Goal: Information Seeking & Learning: Learn about a topic

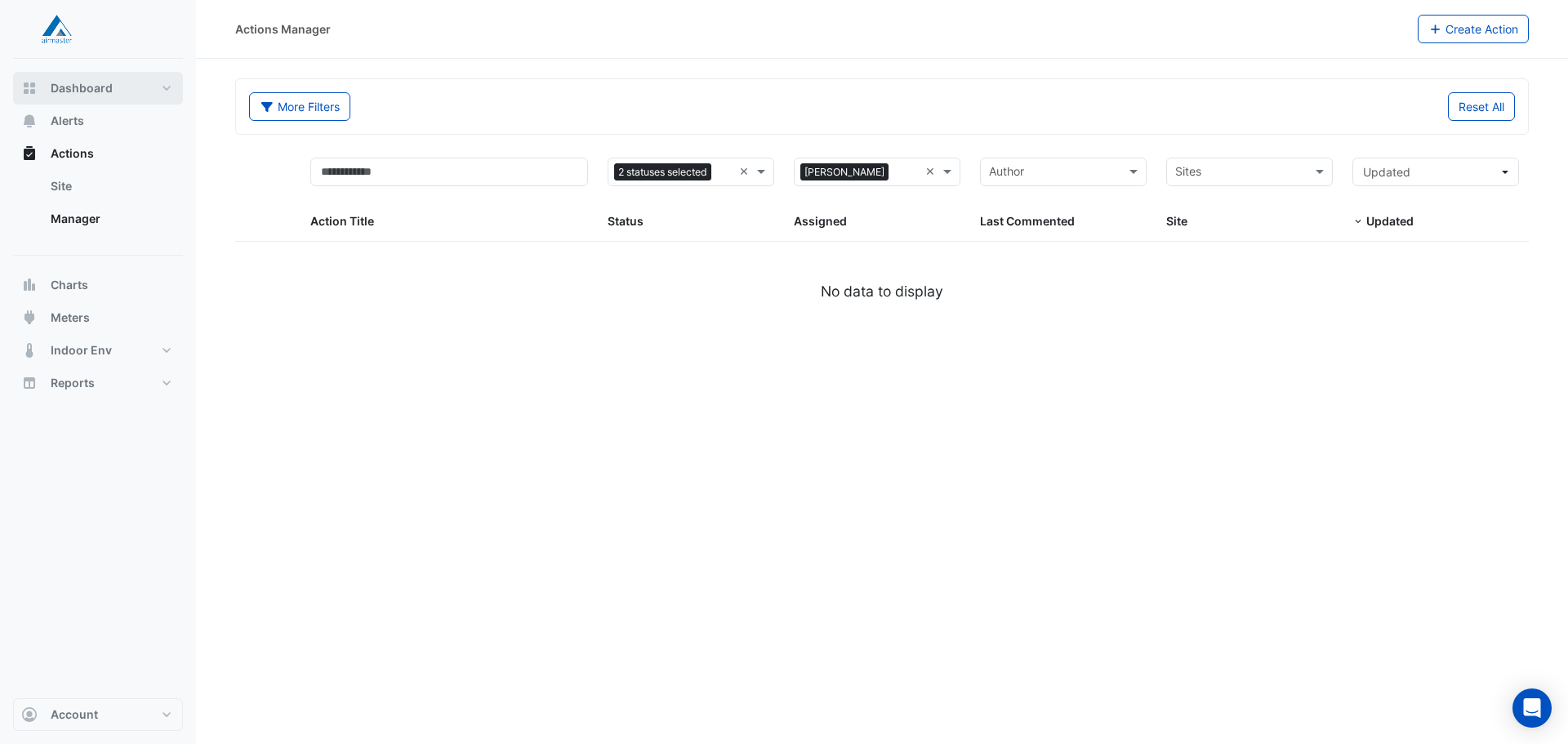
click at [57, 90] on span "Dashboard" at bounding box center [81, 88] width 62 height 17
select select "**"
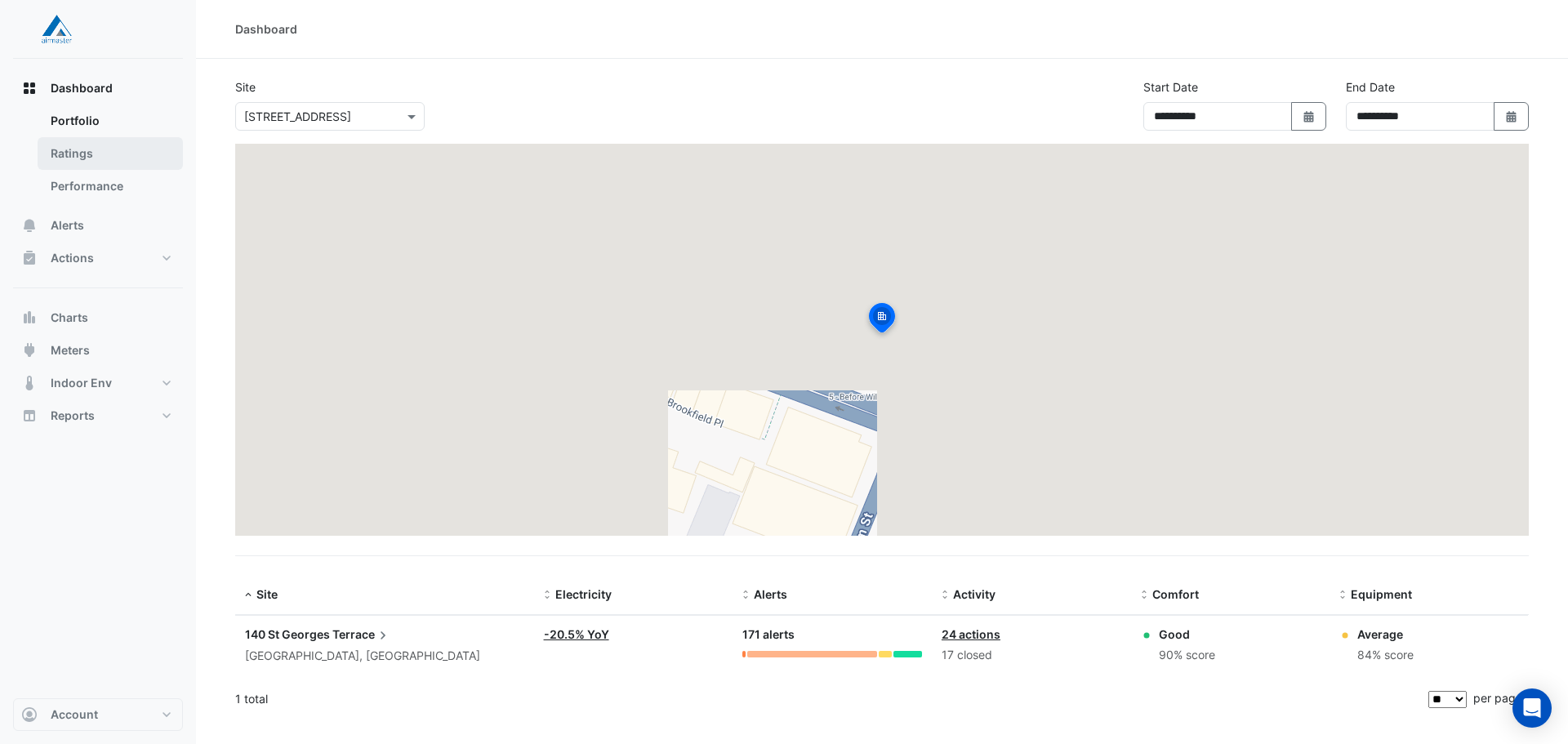
click at [94, 142] on link "Ratings" at bounding box center [110, 154] width 145 height 33
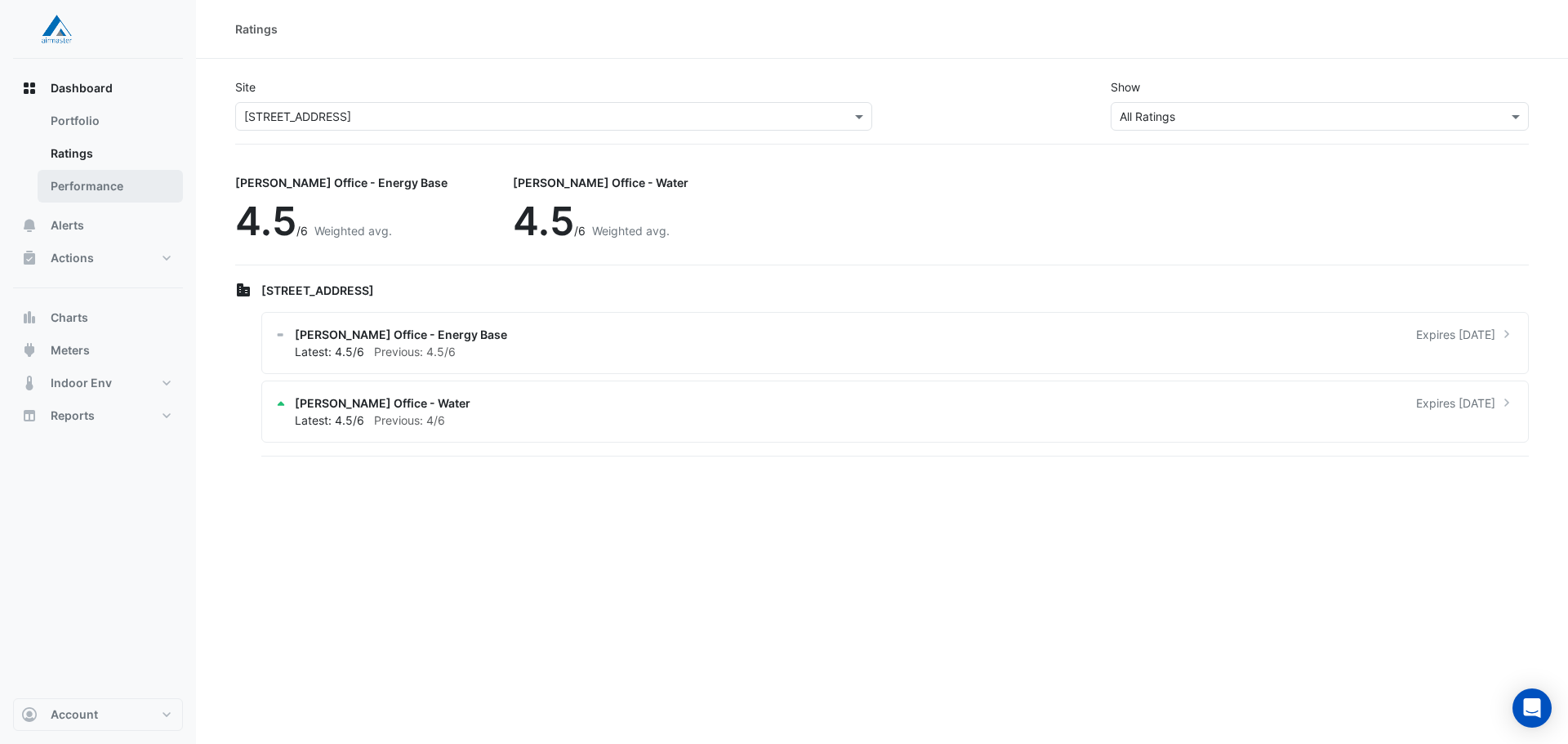
click at [83, 181] on link "Performance" at bounding box center [110, 186] width 145 height 33
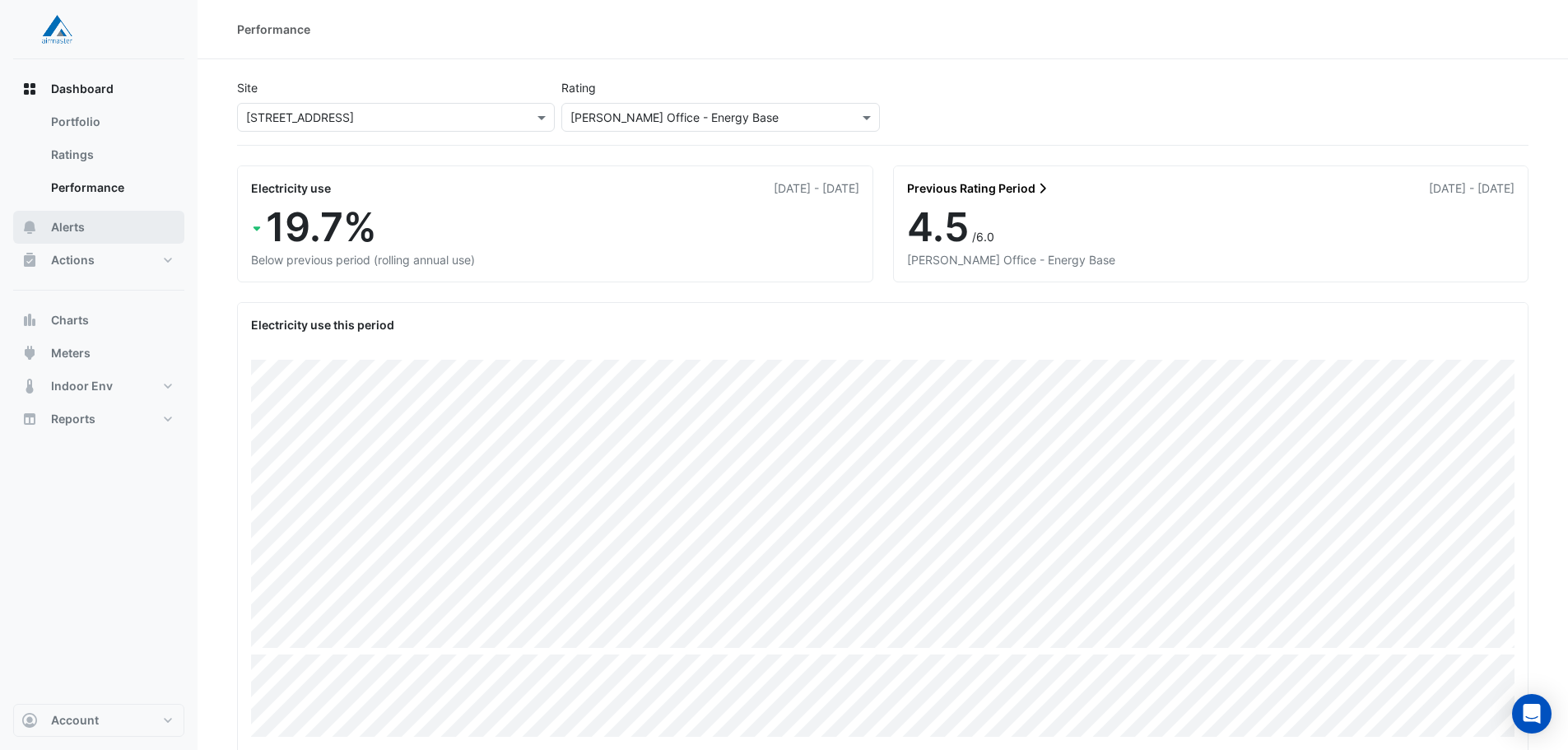
click at [85, 231] on button "Alerts" at bounding box center [98, 227] width 171 height 33
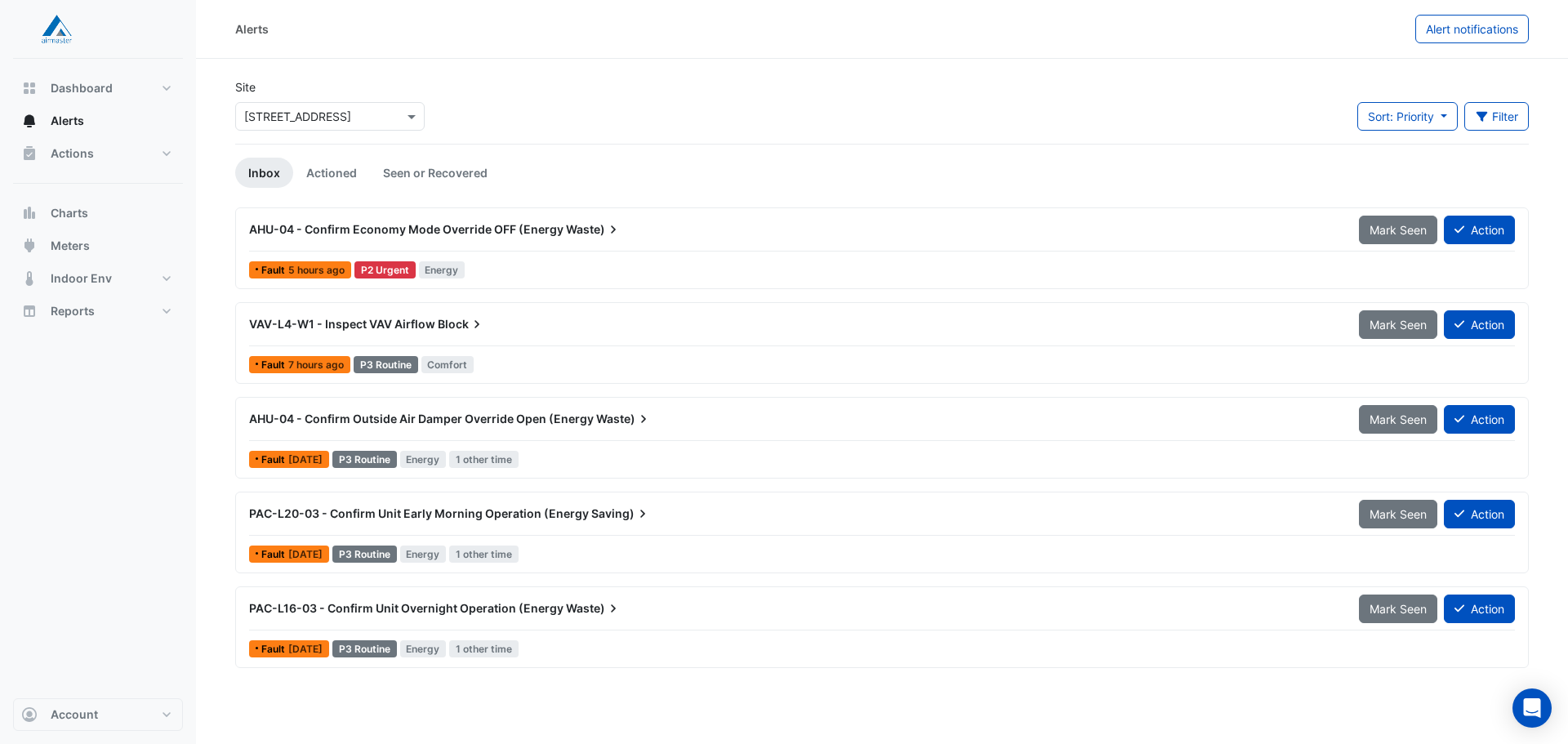
click at [560, 233] on div "AHU-04 - Confirm Economy Mode Override OFF (Energy Waste)" at bounding box center [794, 229] width 1091 height 17
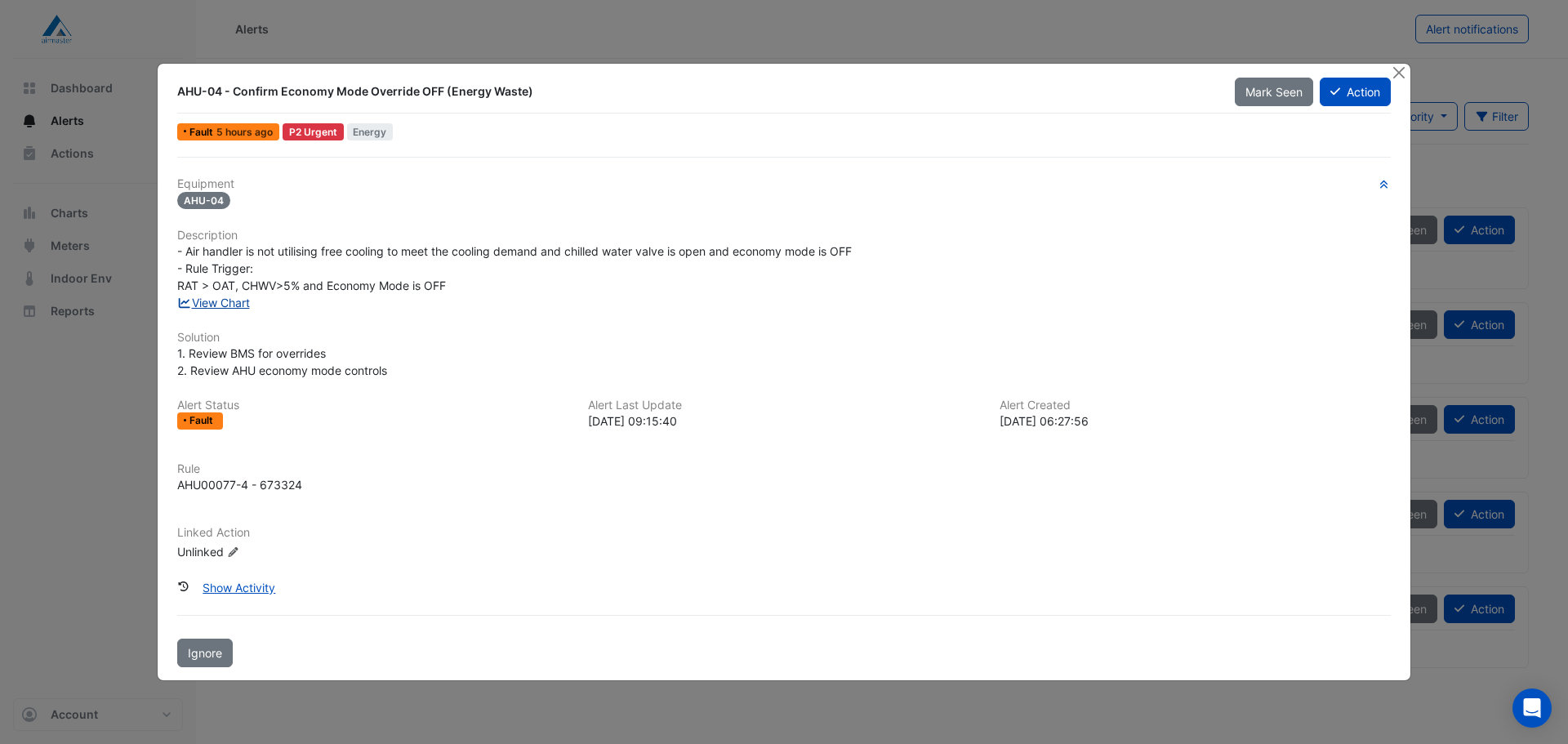
click at [227, 304] on link "View Chart" at bounding box center [214, 302] width 73 height 14
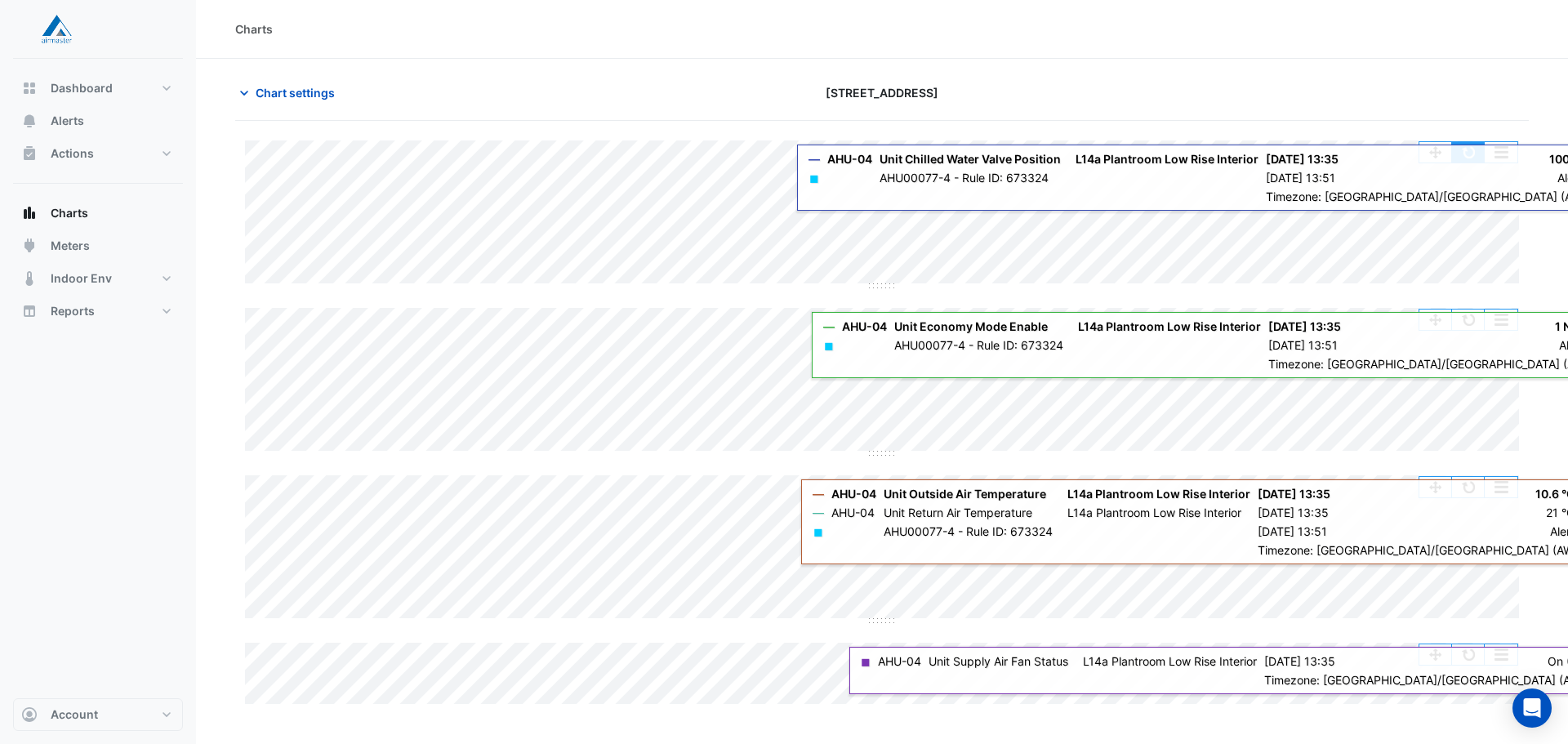
click at [1465, 147] on button "button" at bounding box center [1469, 151] width 33 height 20
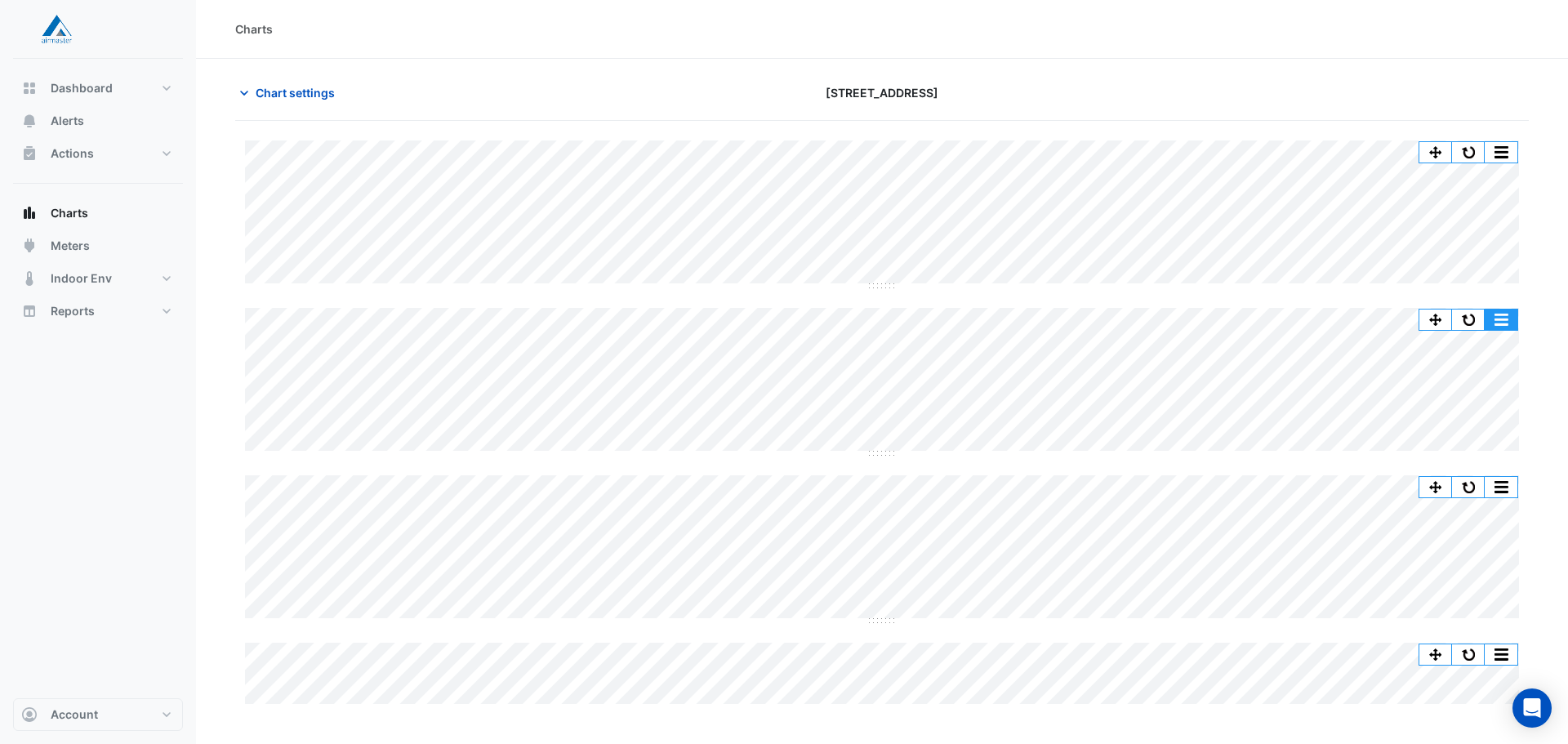
click at [1461, 319] on button "button" at bounding box center [1469, 319] width 33 height 20
click at [1473, 320] on button "button" at bounding box center [1469, 319] width 33 height 20
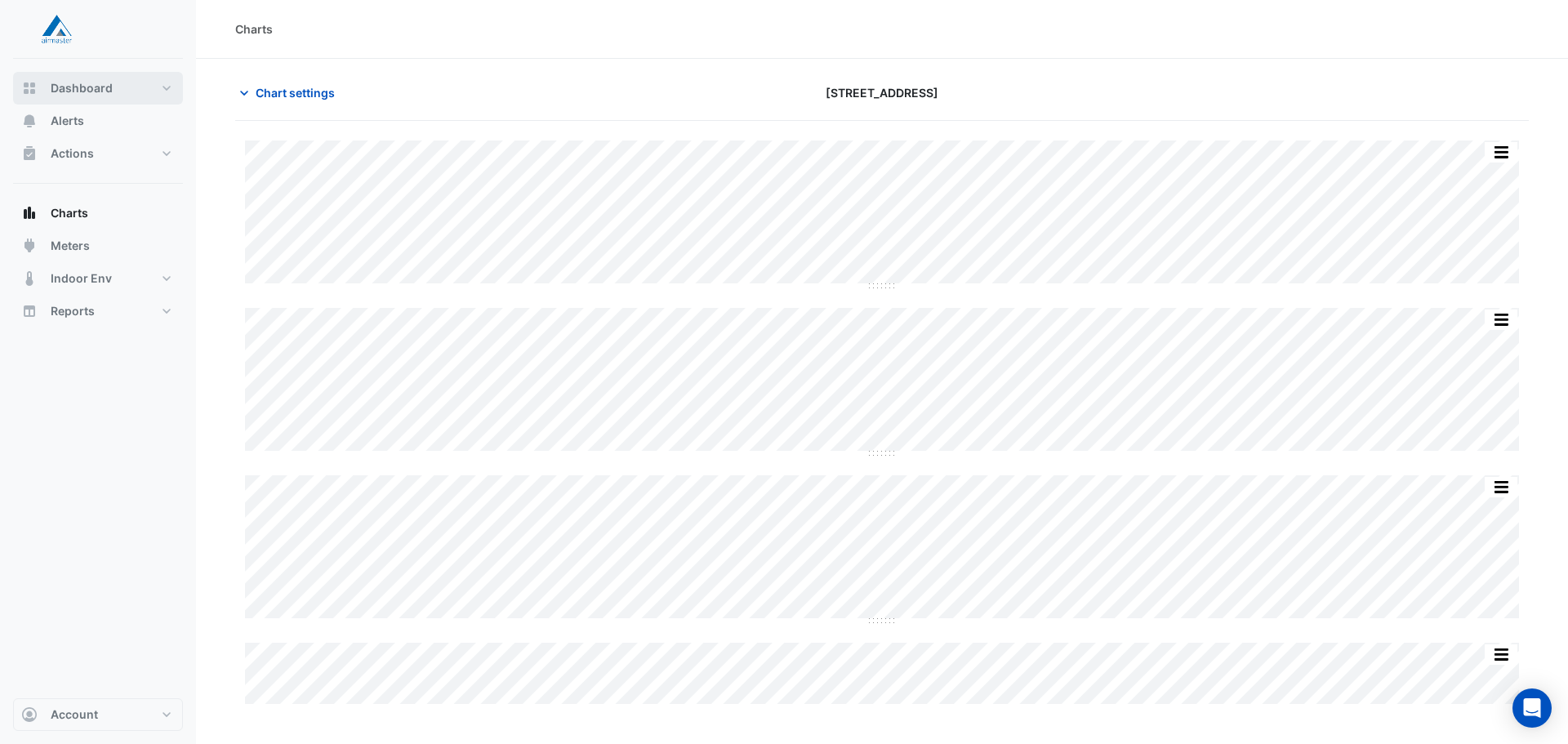
click at [79, 90] on span "Dashboard" at bounding box center [81, 88] width 62 height 17
select select "**"
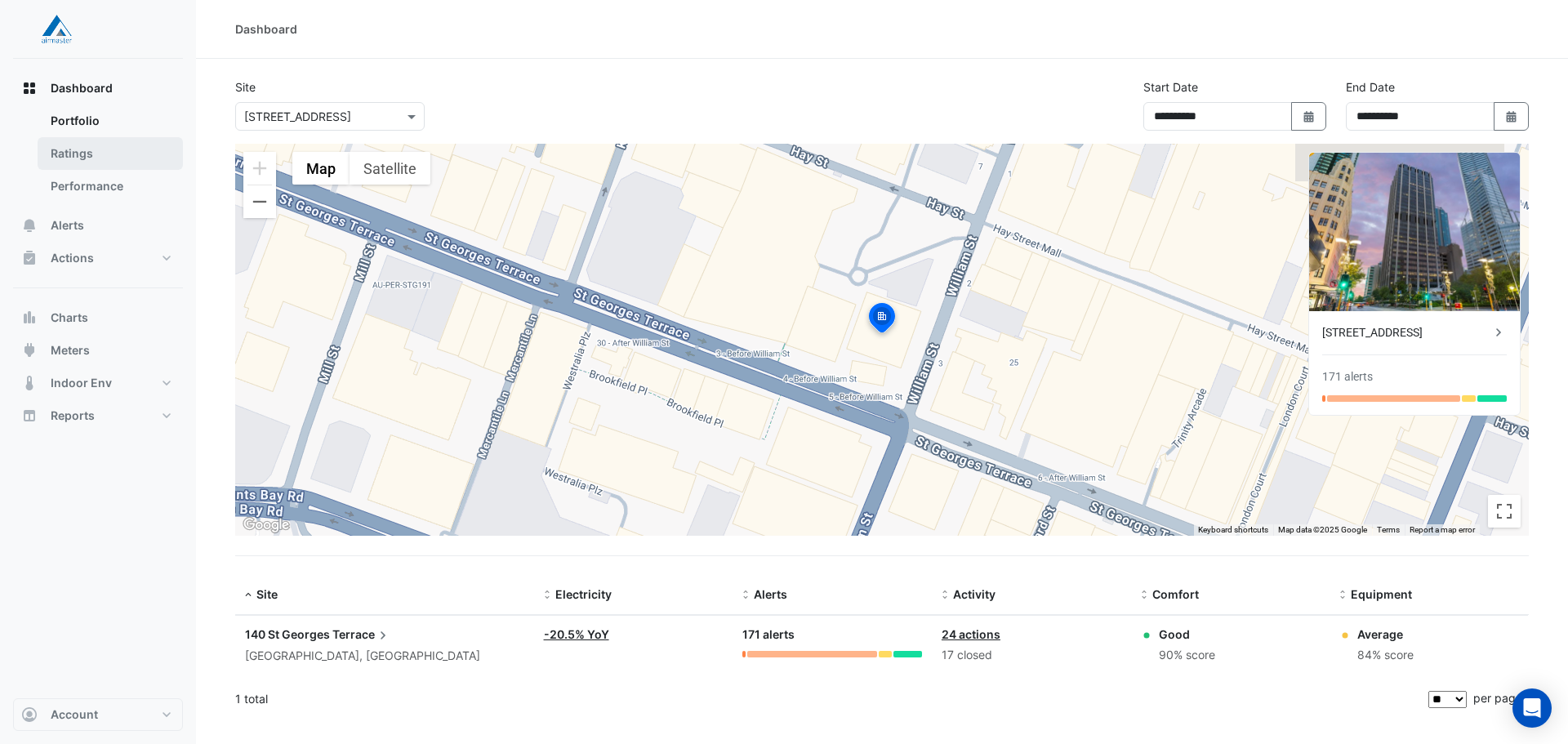
click at [88, 150] on link "Ratings" at bounding box center [110, 154] width 145 height 33
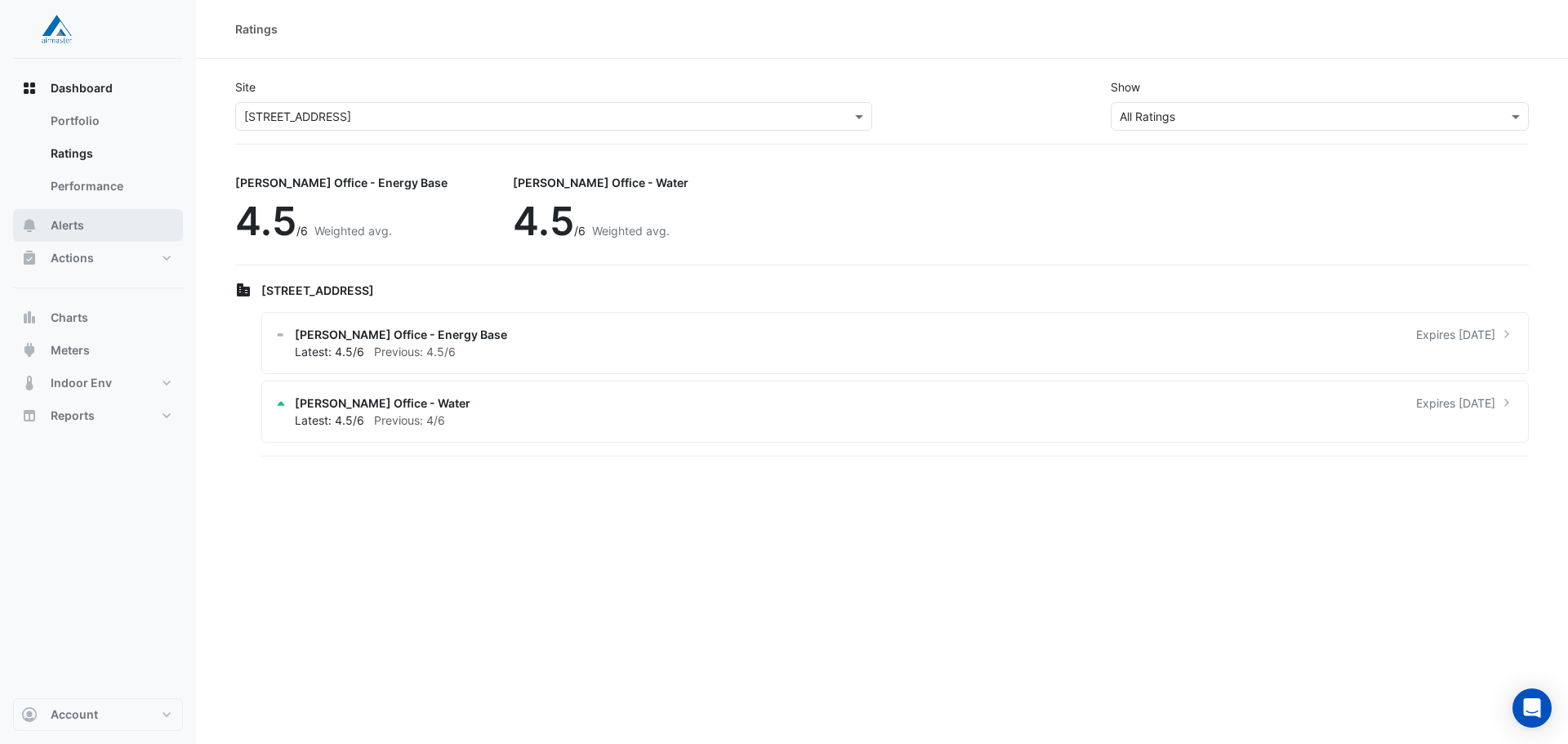
click at [84, 231] on button "Alerts" at bounding box center [97, 225] width 170 height 33
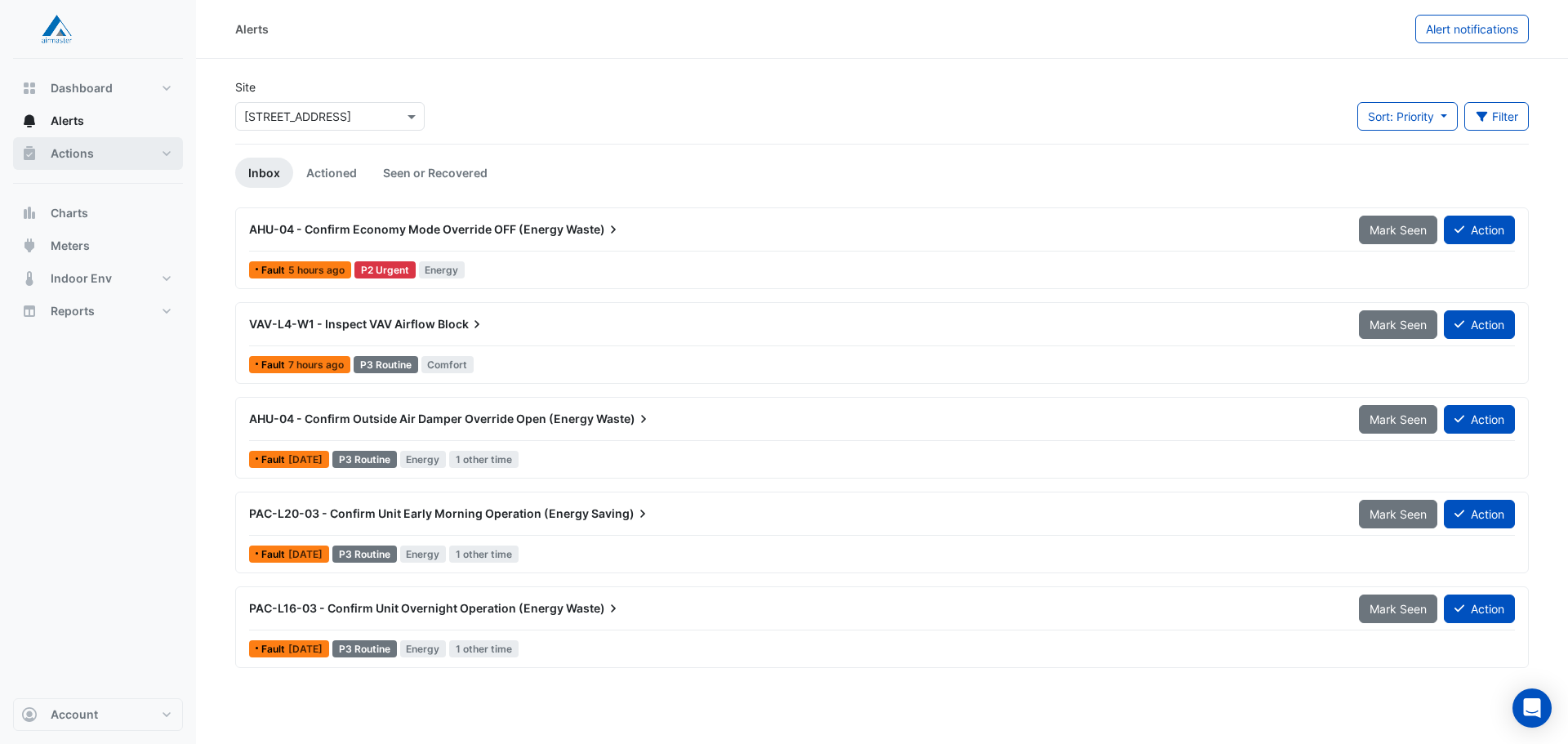
click at [90, 149] on span "Actions" at bounding box center [72, 153] width 43 height 17
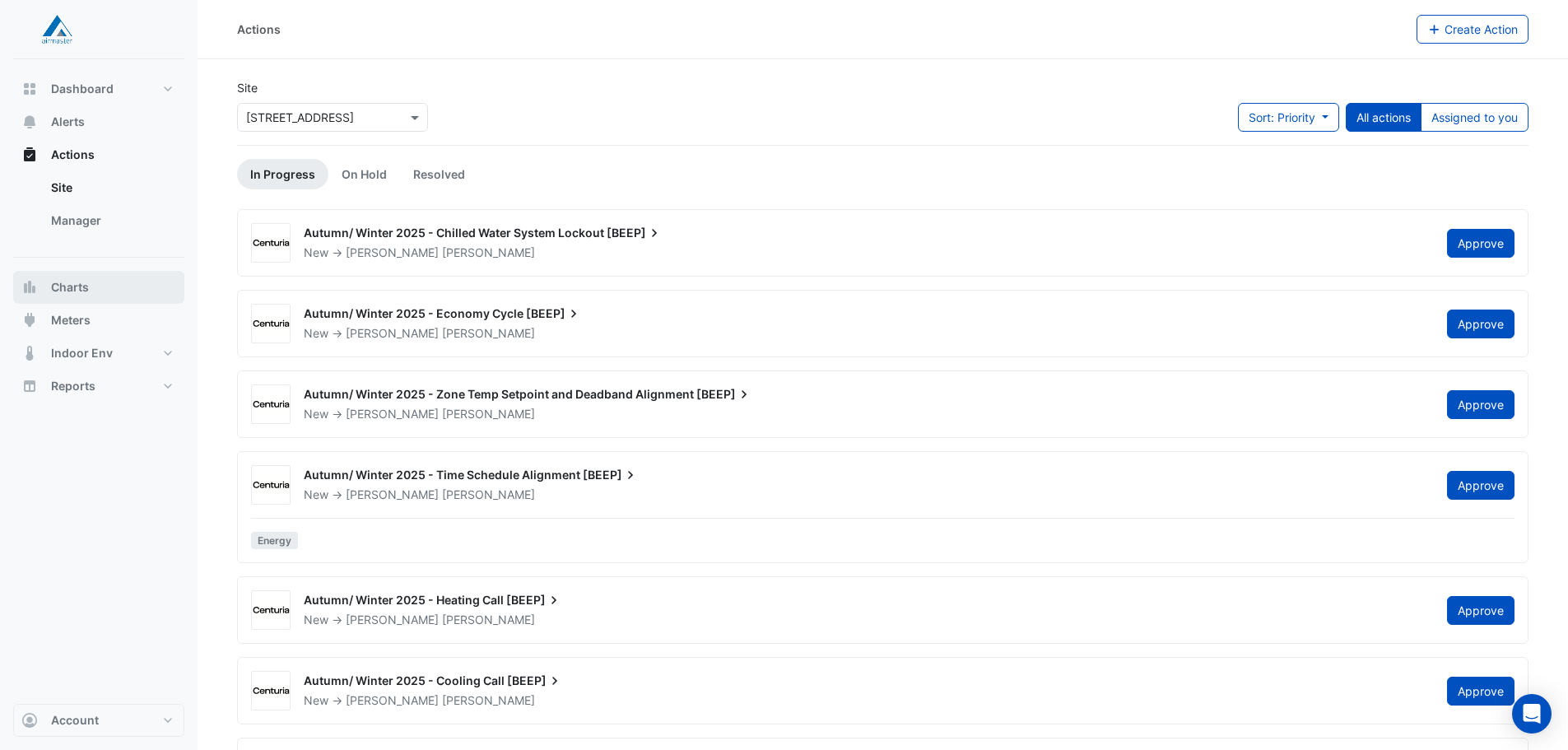
click at [91, 284] on button "Charts" at bounding box center [98, 287] width 171 height 33
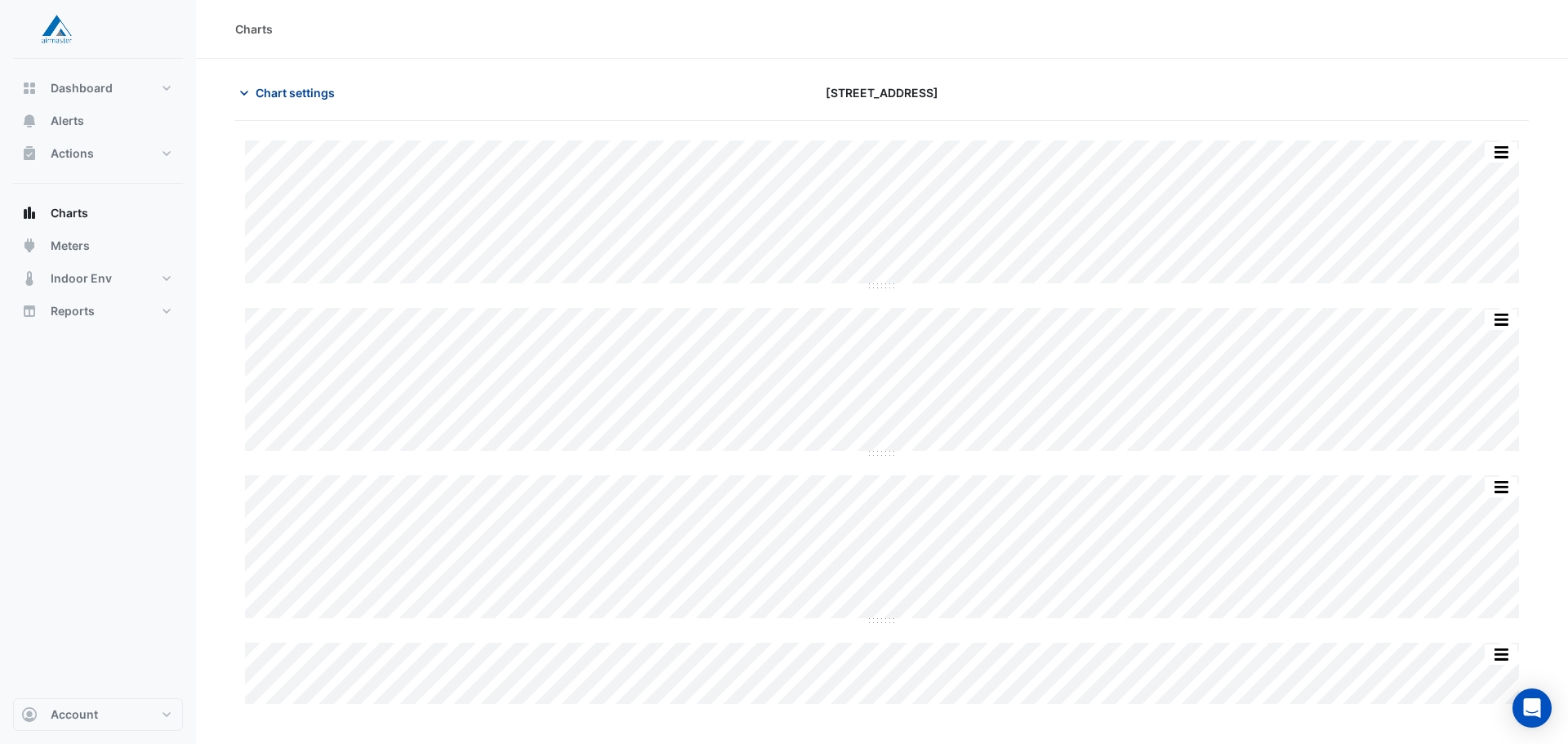
click at [277, 90] on span "Chart settings" at bounding box center [295, 93] width 79 height 17
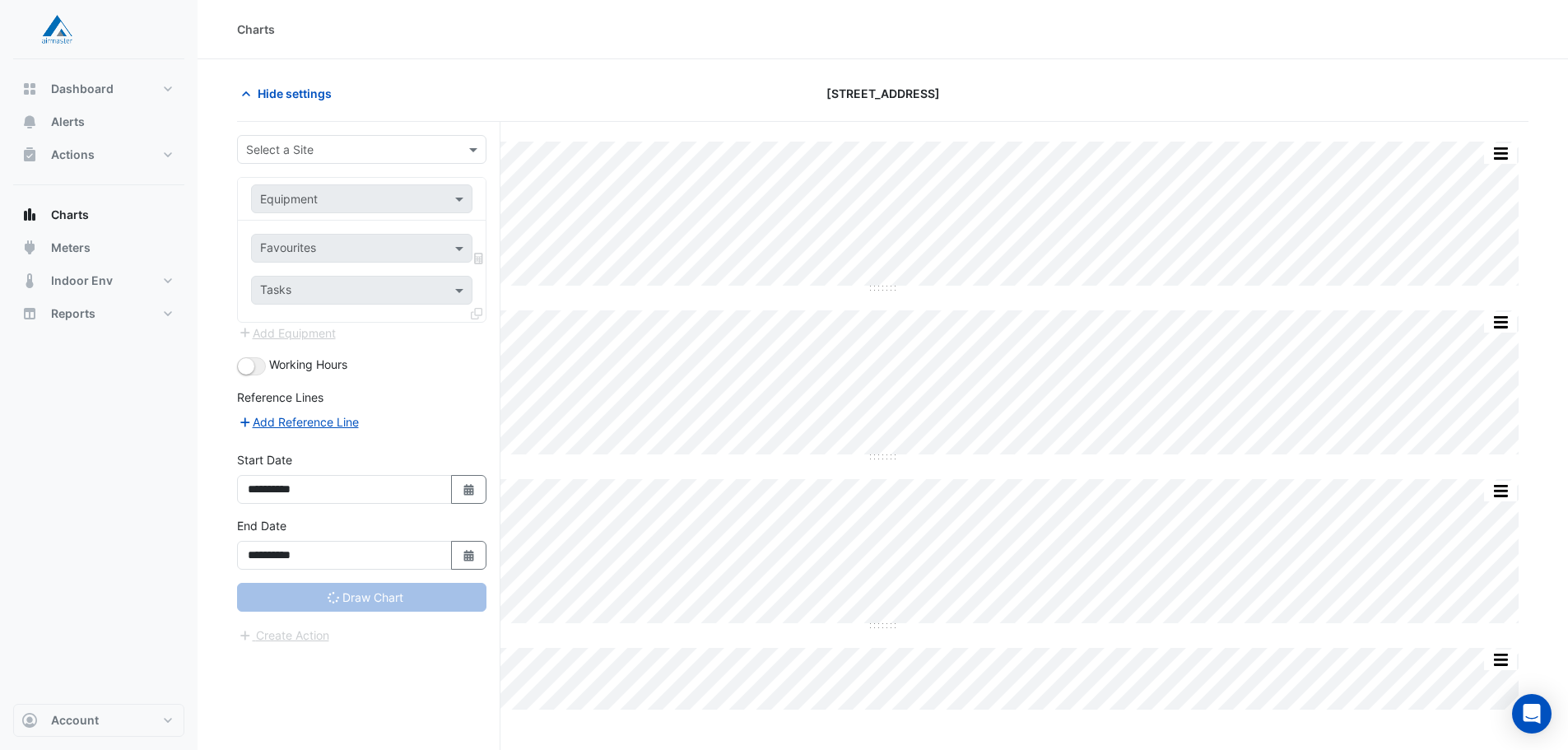
click at [359, 153] on input "text" at bounding box center [345, 151] width 198 height 18
type input "**********"
click at [355, 186] on span "[STREET_ADDRESS]" at bounding box center [304, 185] width 108 height 14
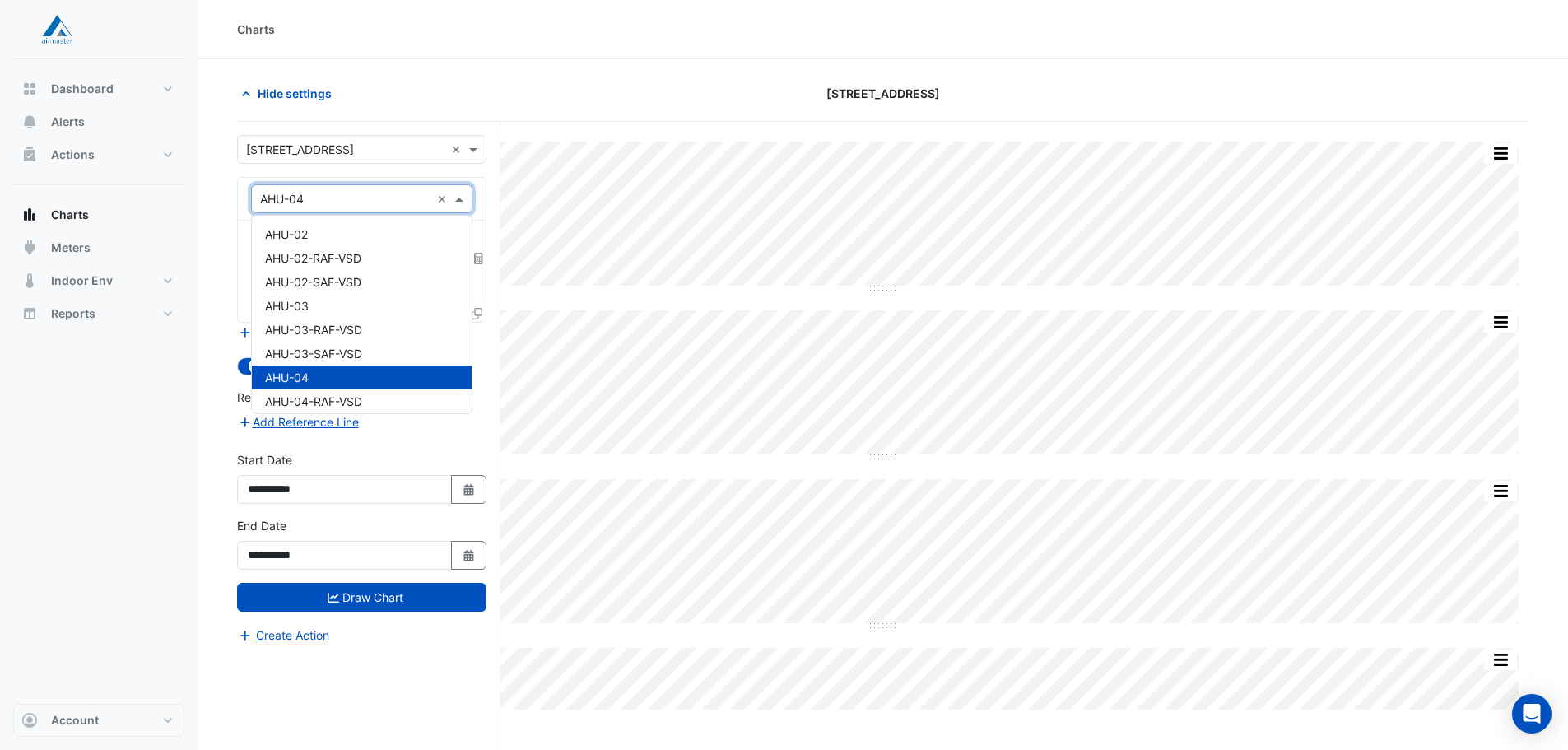
click at [340, 206] on input "text" at bounding box center [345, 200] width 170 height 18
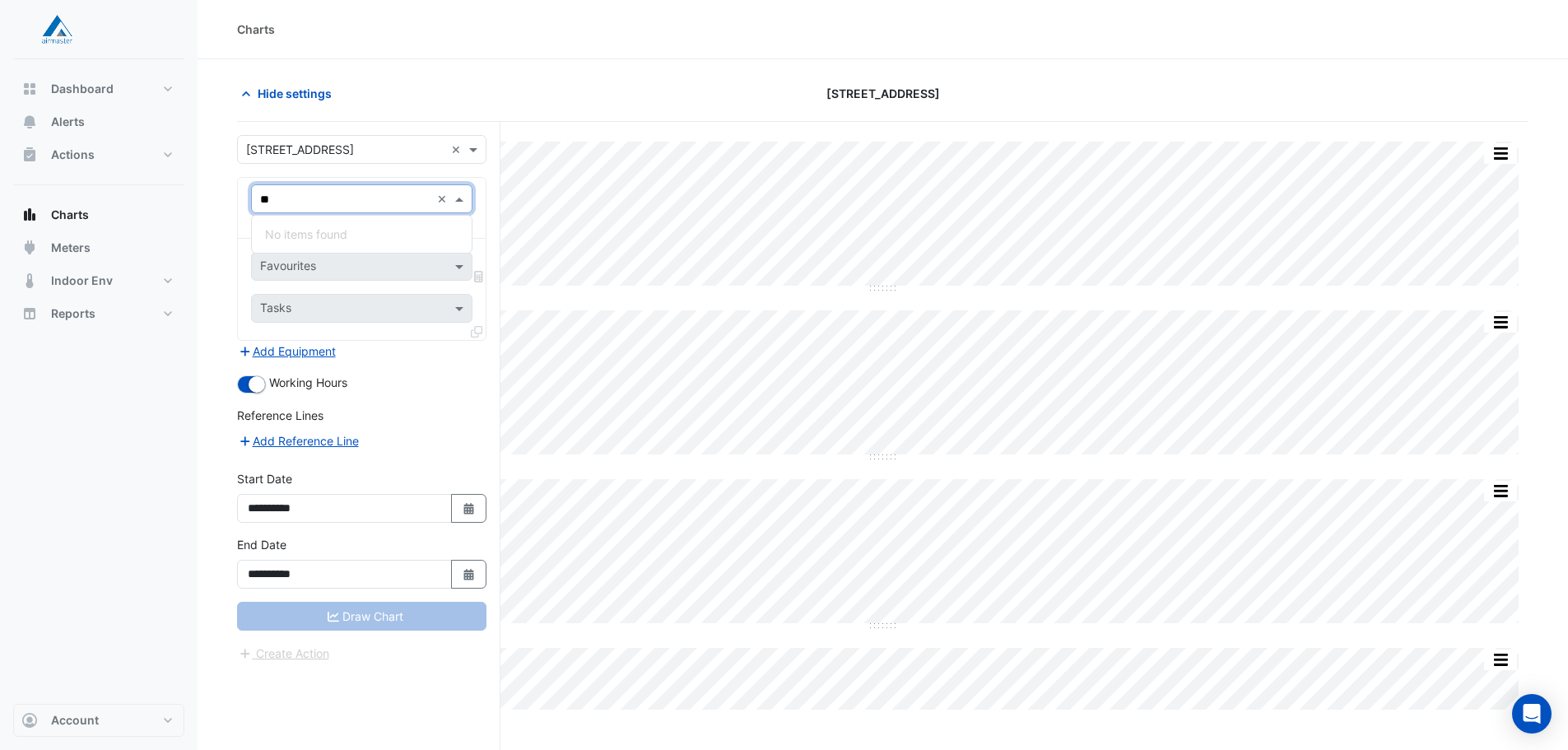
type input "*"
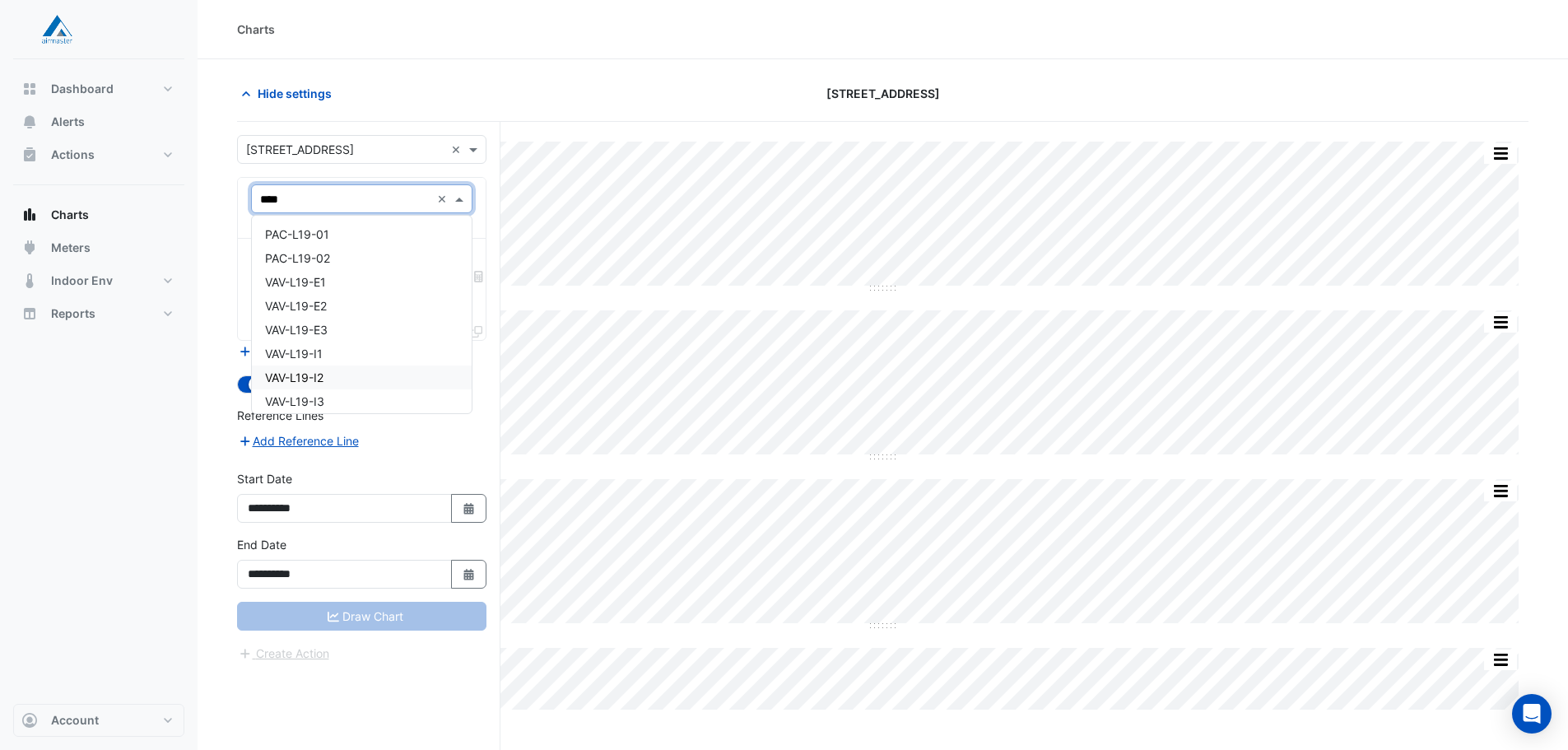
type input "*****"
click at [355, 260] on div "VAV-L19-N3" at bounding box center [361, 258] width 220 height 24
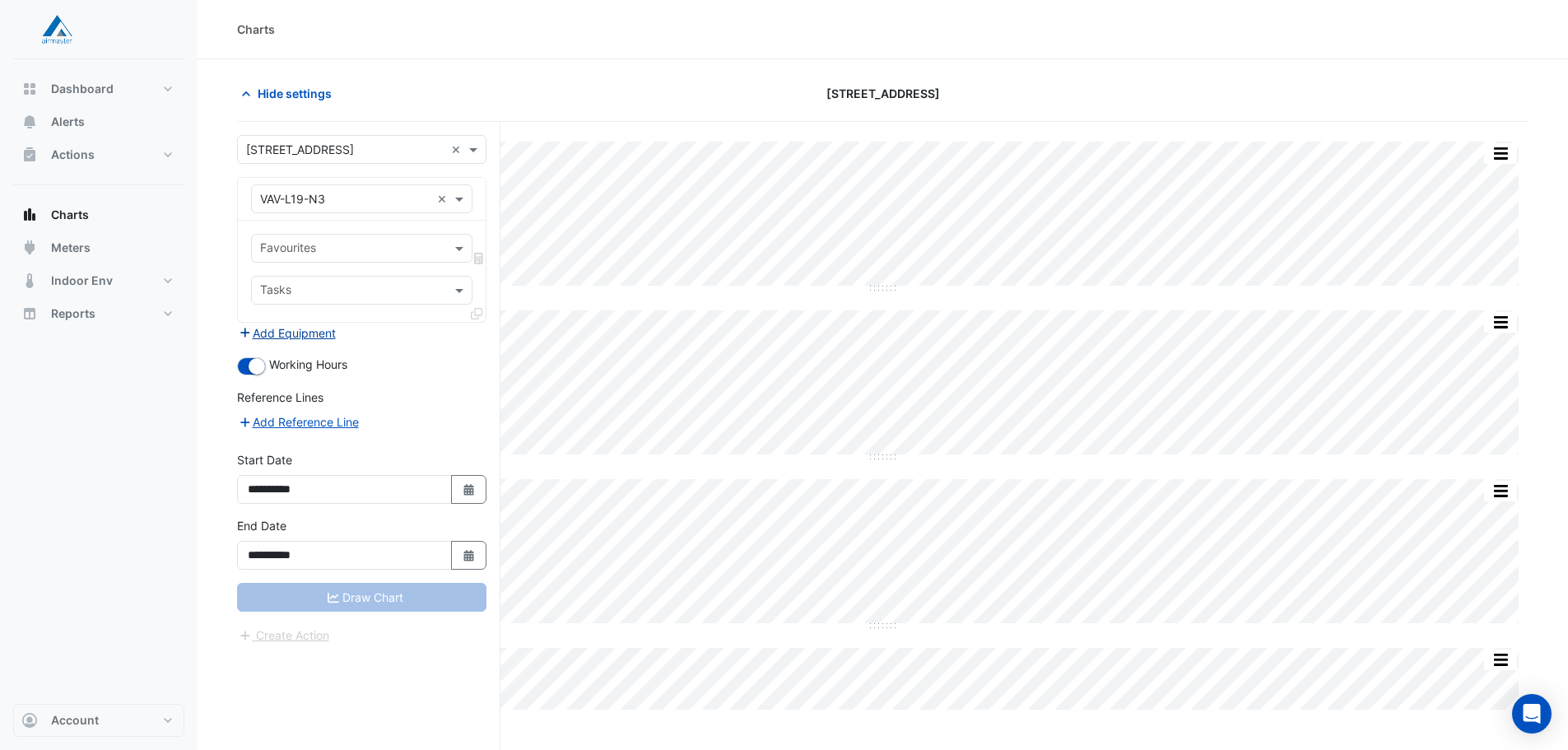
click at [331, 328] on button "Add Equipment" at bounding box center [287, 333] width 100 height 19
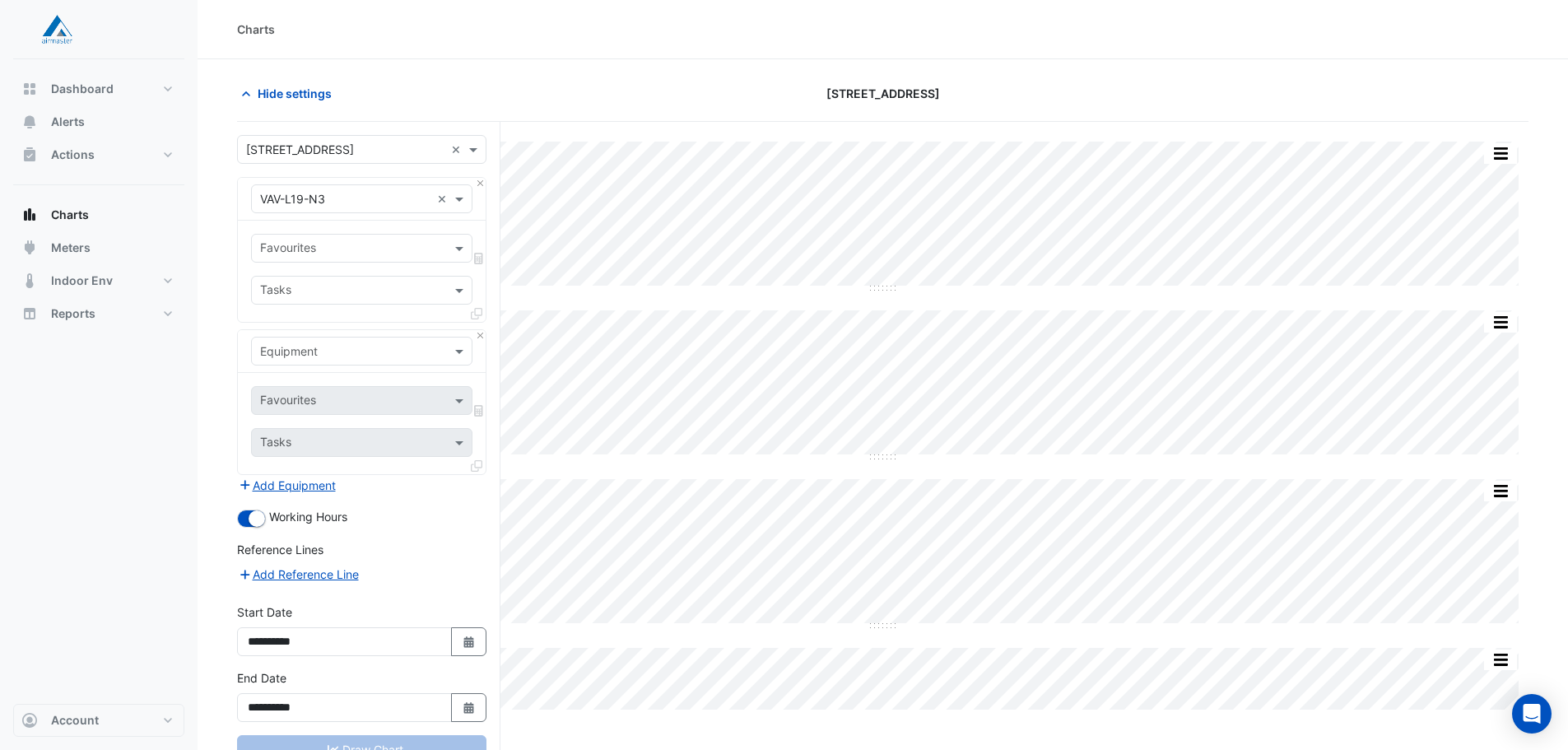
click at [337, 356] on input "text" at bounding box center [345, 352] width 170 height 18
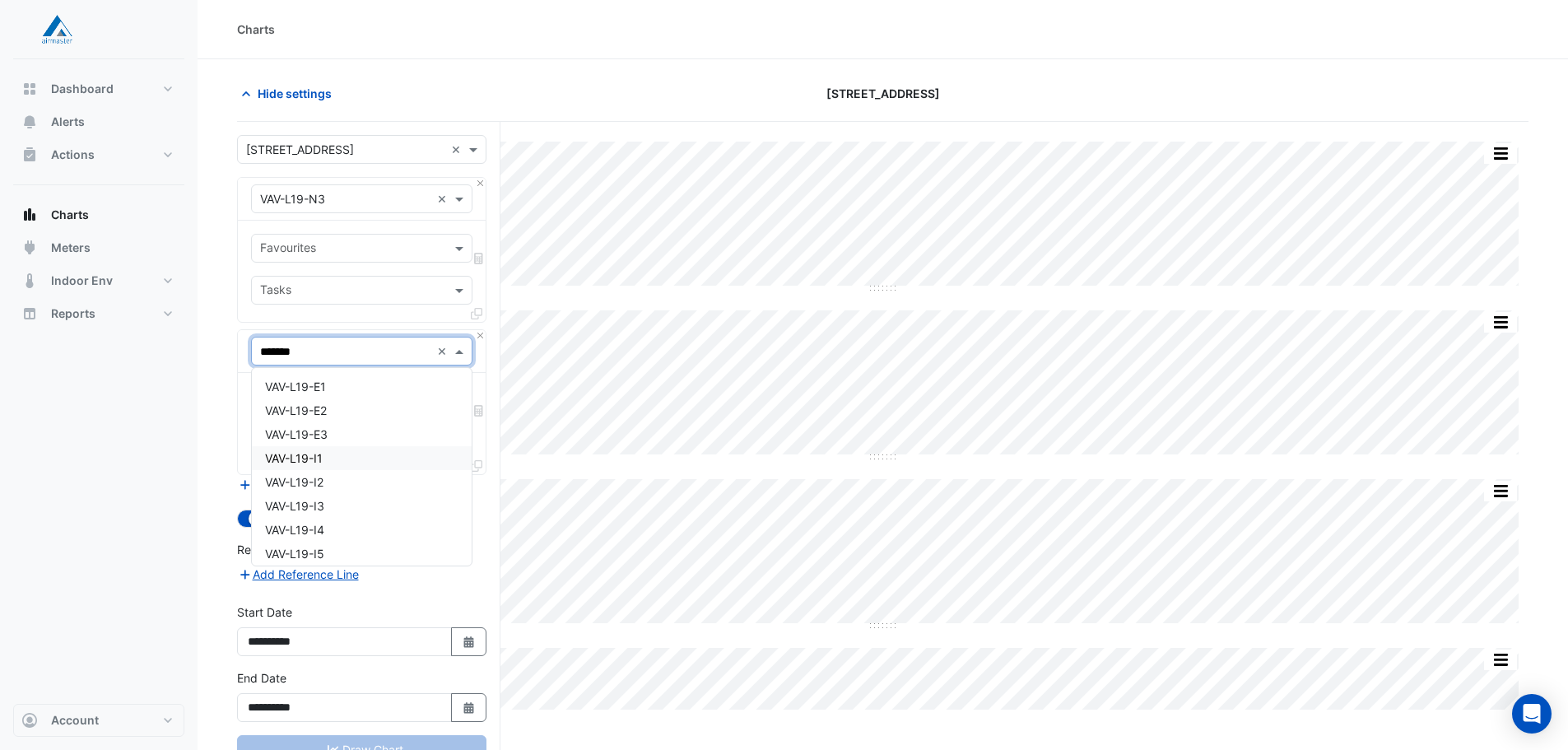
type input "********"
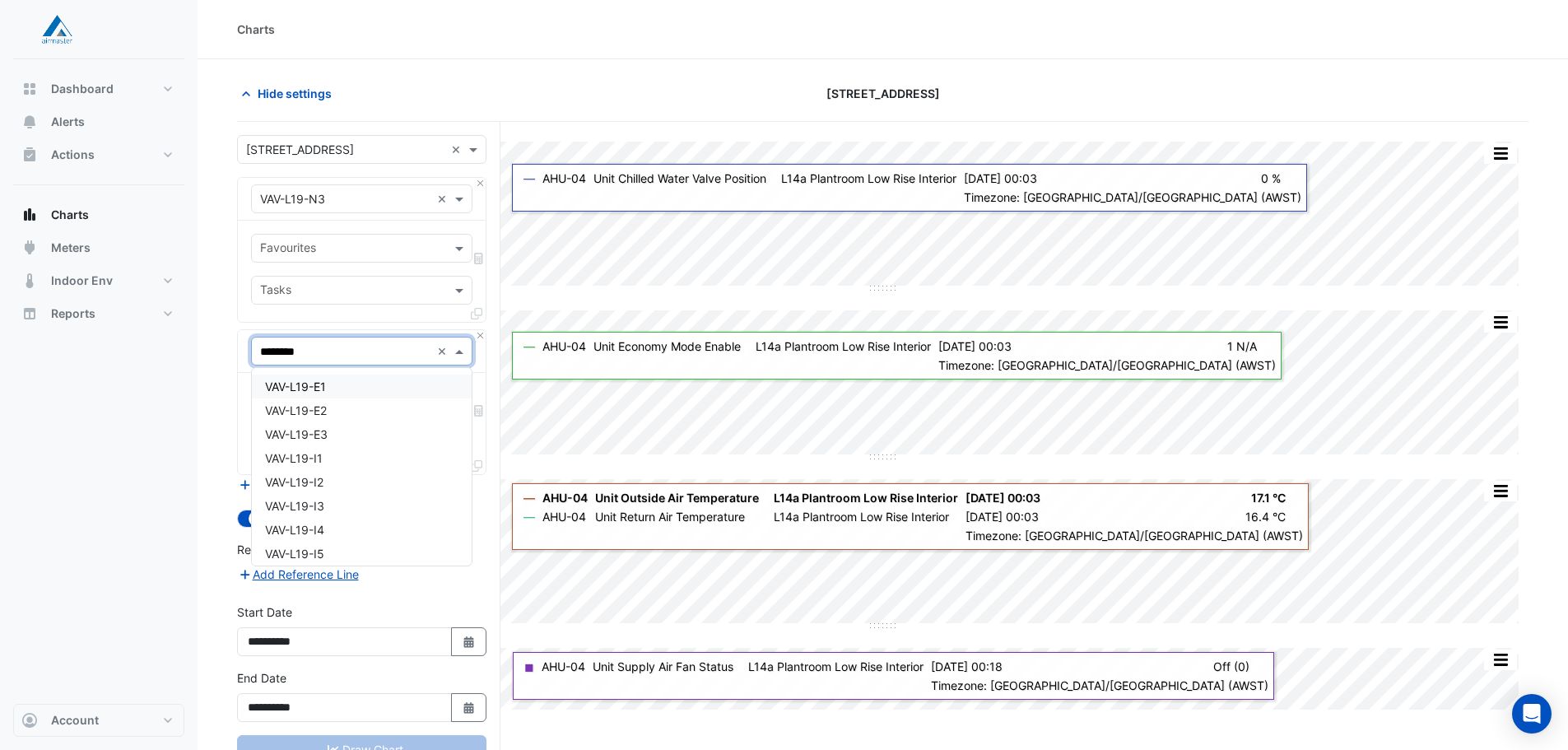
click at [316, 385] on span "VAV-L19-E1" at bounding box center [295, 386] width 61 height 14
click at [376, 396] on input "text" at bounding box center [352, 402] width 184 height 18
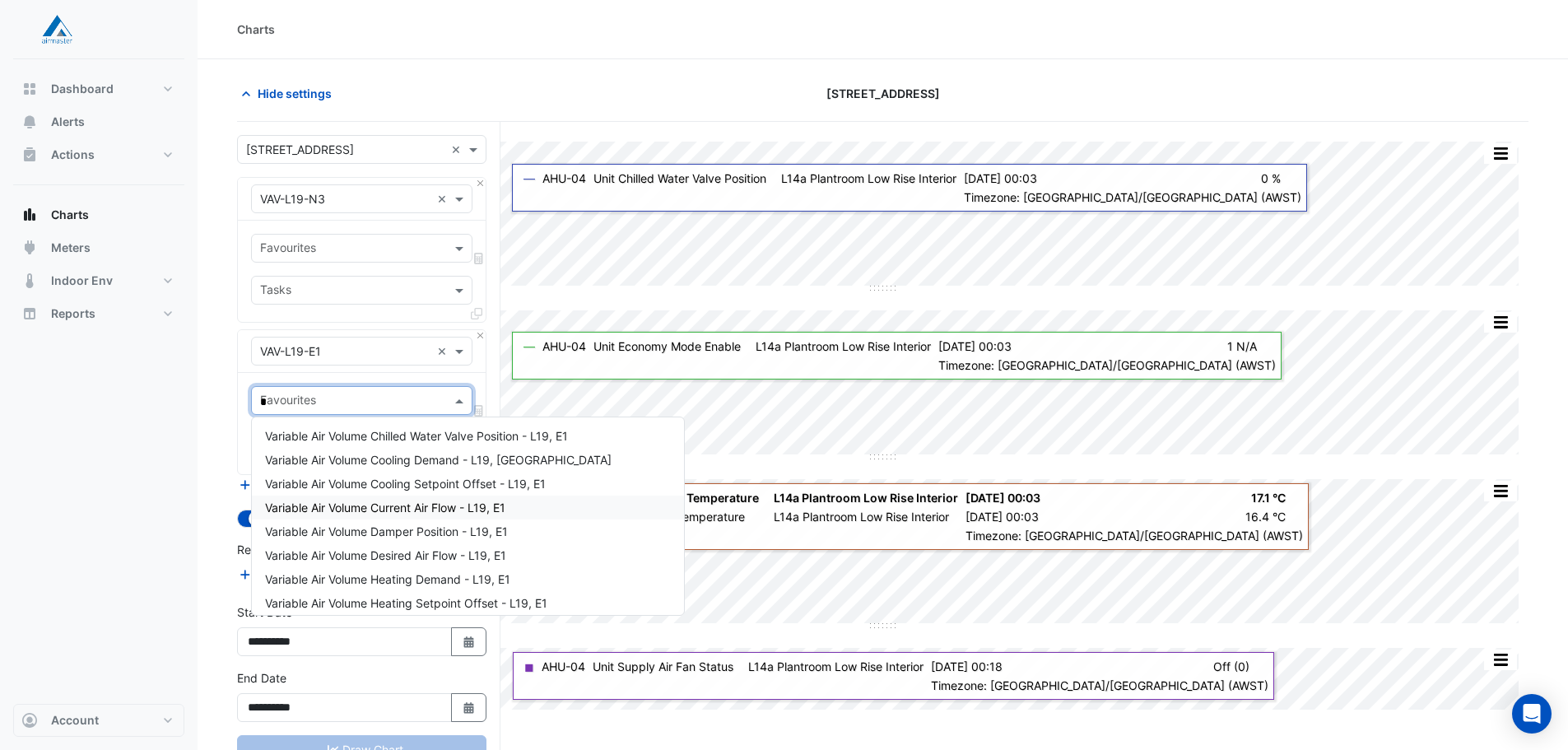
type input "**"
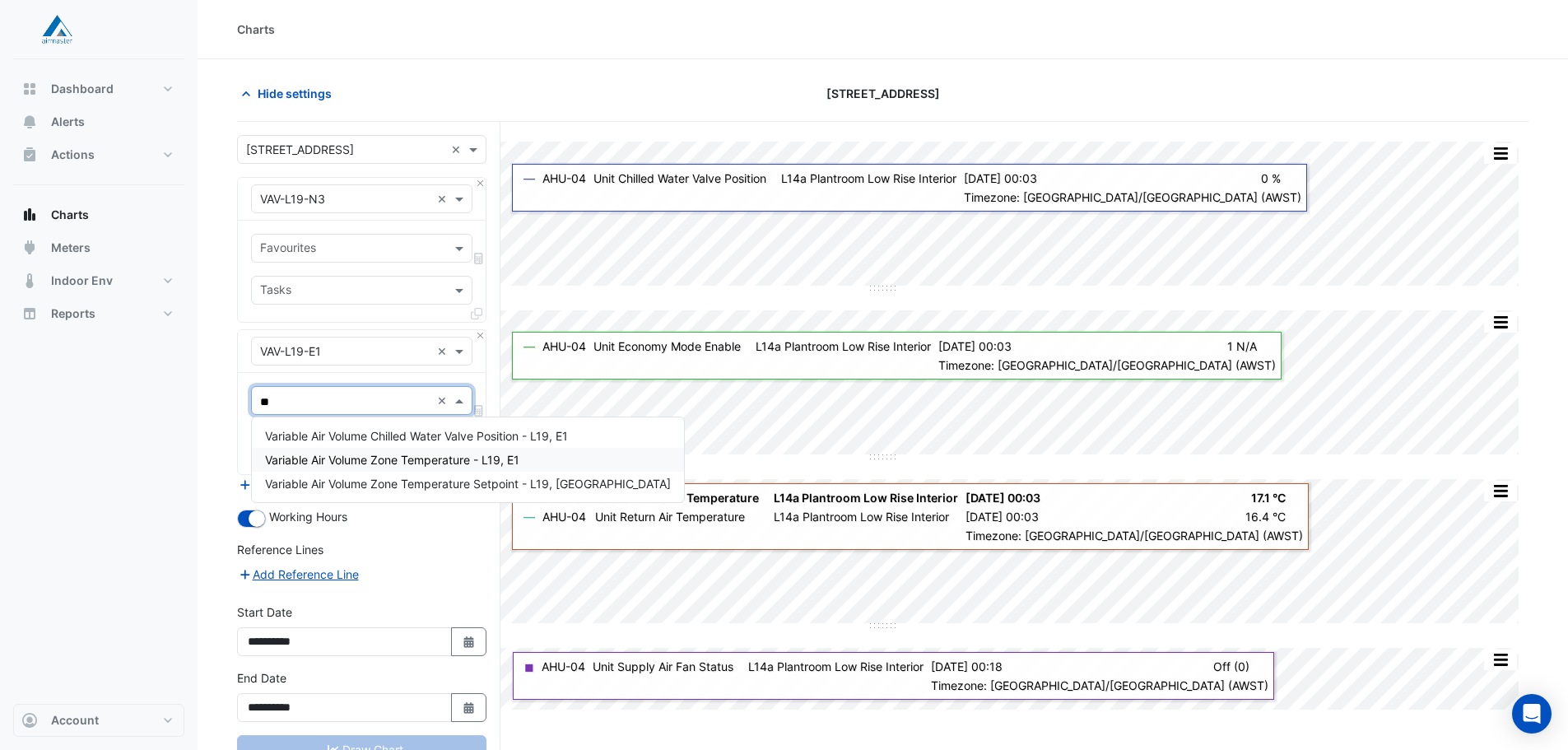
click at [404, 463] on span "Variable Air Volume Zone Temperature - L19, E1" at bounding box center [392, 460] width 254 height 14
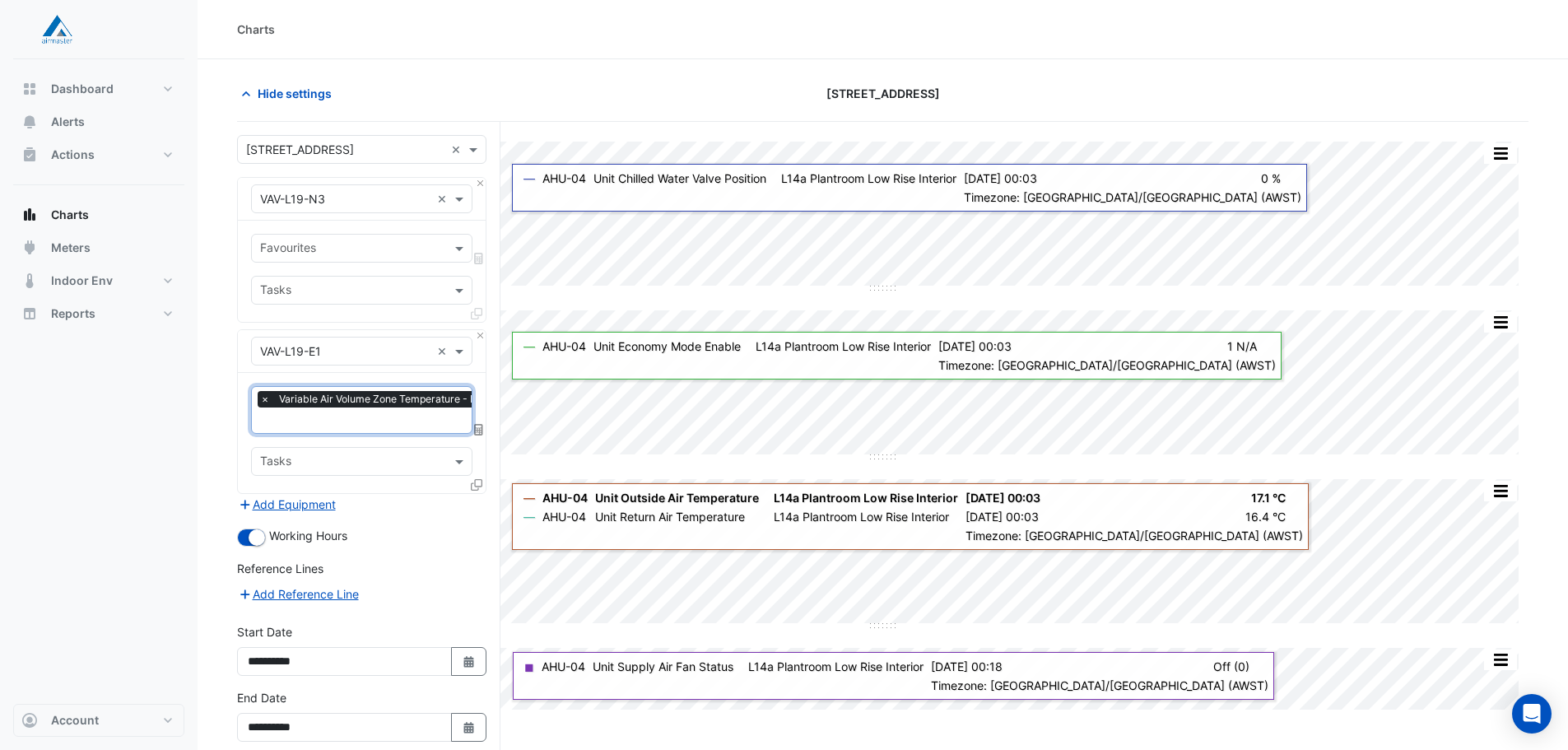
drag, startPoint x: 349, startPoint y: 258, endPoint x: 347, endPoint y: 245, distance: 13.2
click at [349, 258] on div at bounding box center [351, 250] width 187 height 21
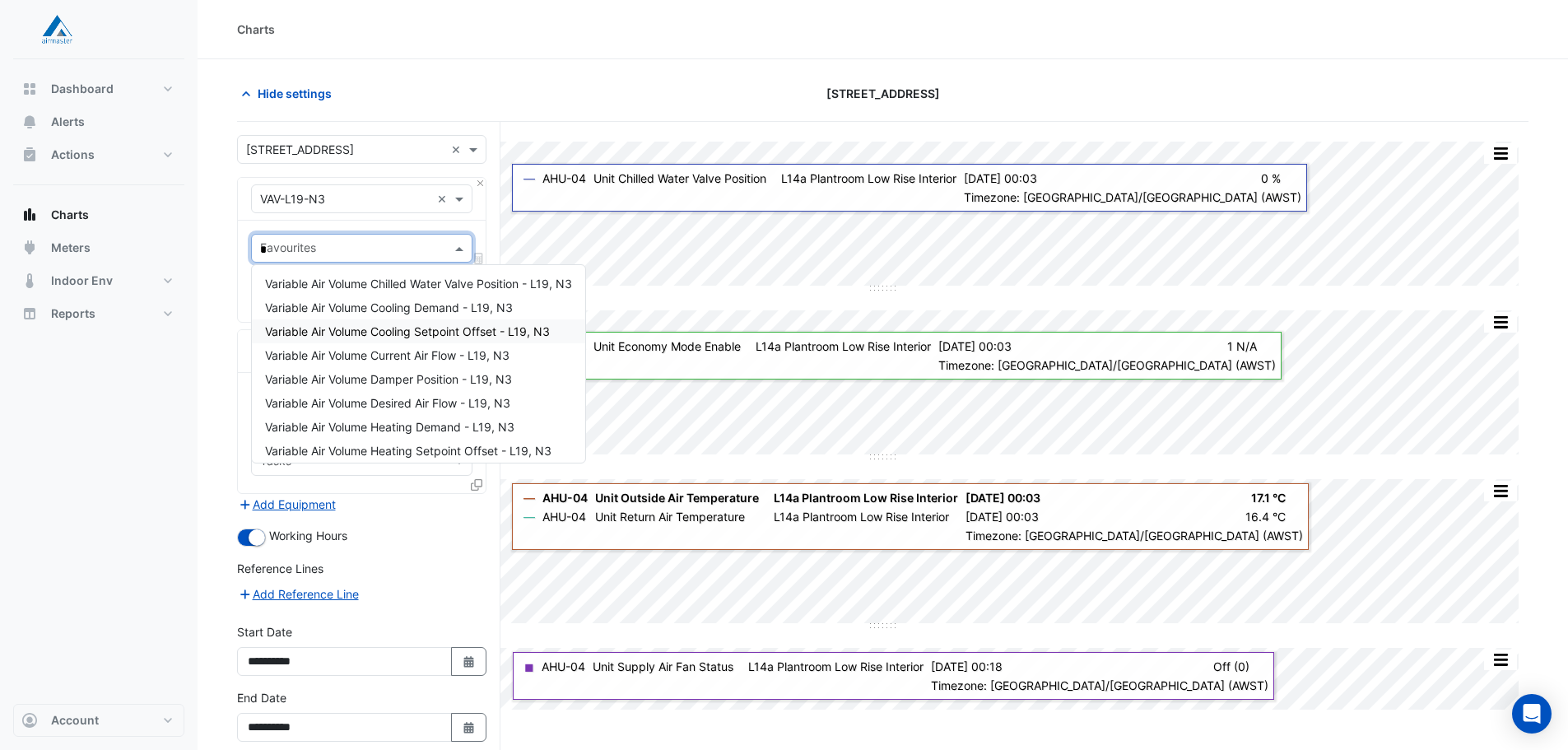
type input "**"
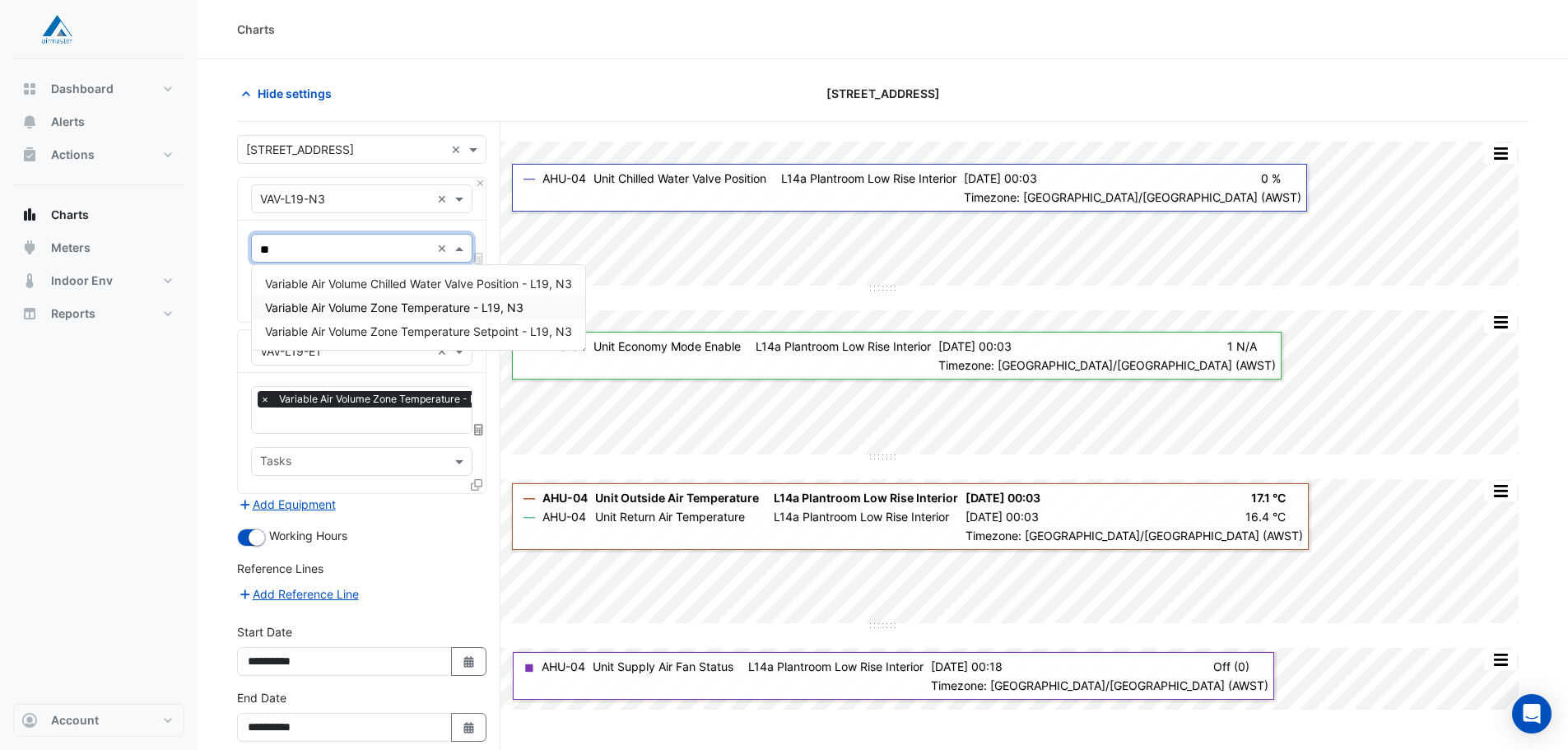
click at [398, 310] on span "Variable Air Volume Zone Temperature - L19, N3" at bounding box center [394, 308] width 259 height 14
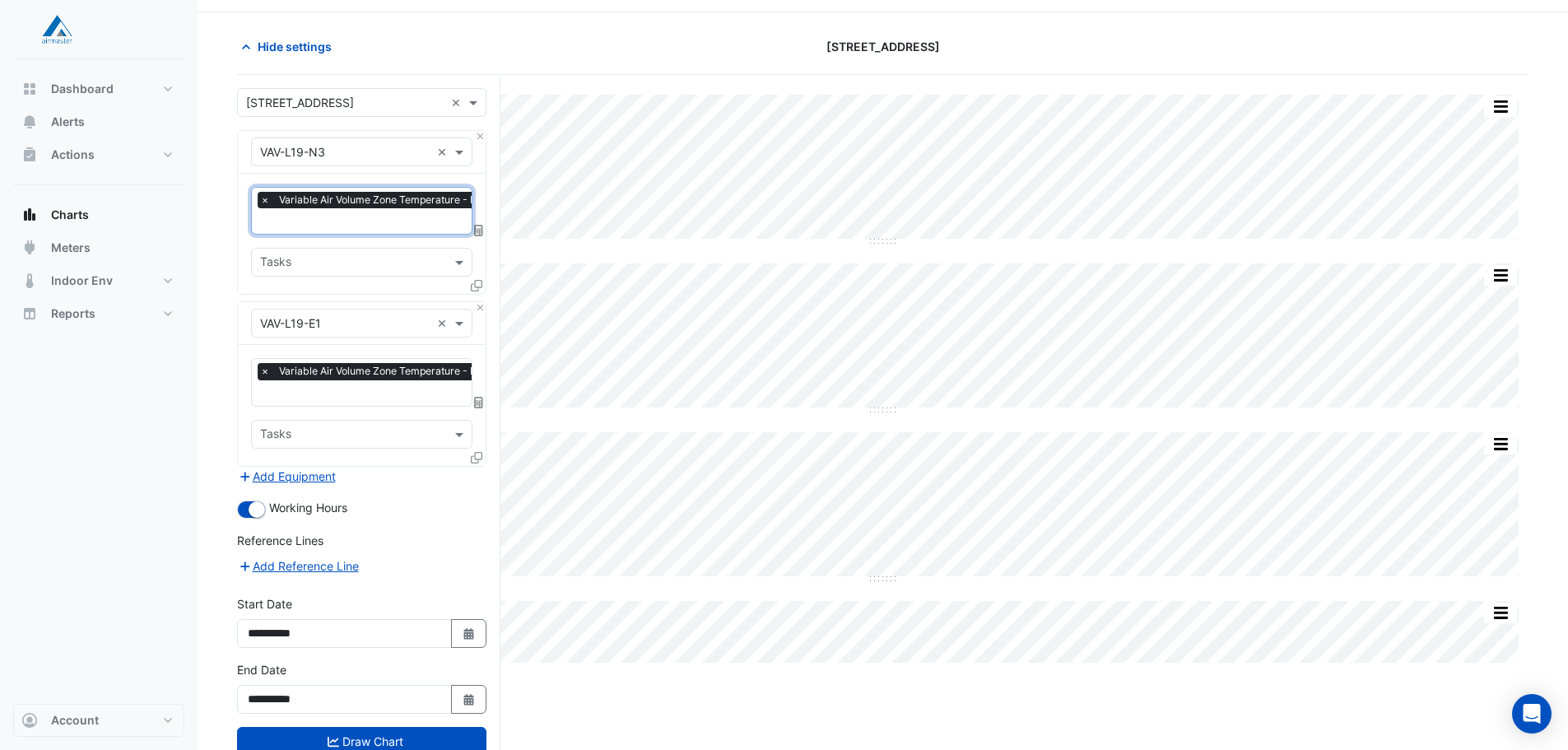
scroll to position [96, 0]
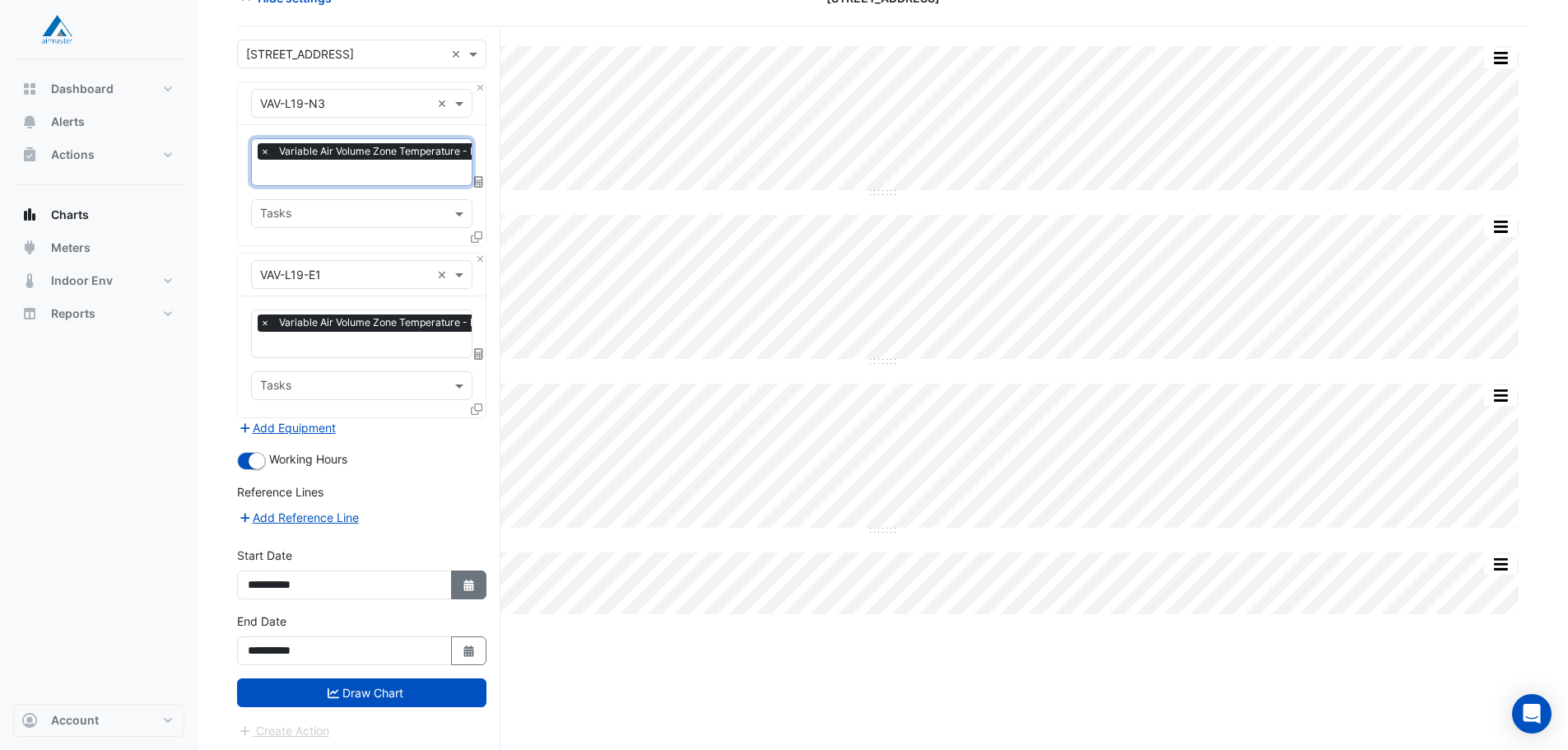
click at [479, 580] on button "Select Date" at bounding box center [469, 584] width 36 height 29
select select "*"
select select "****"
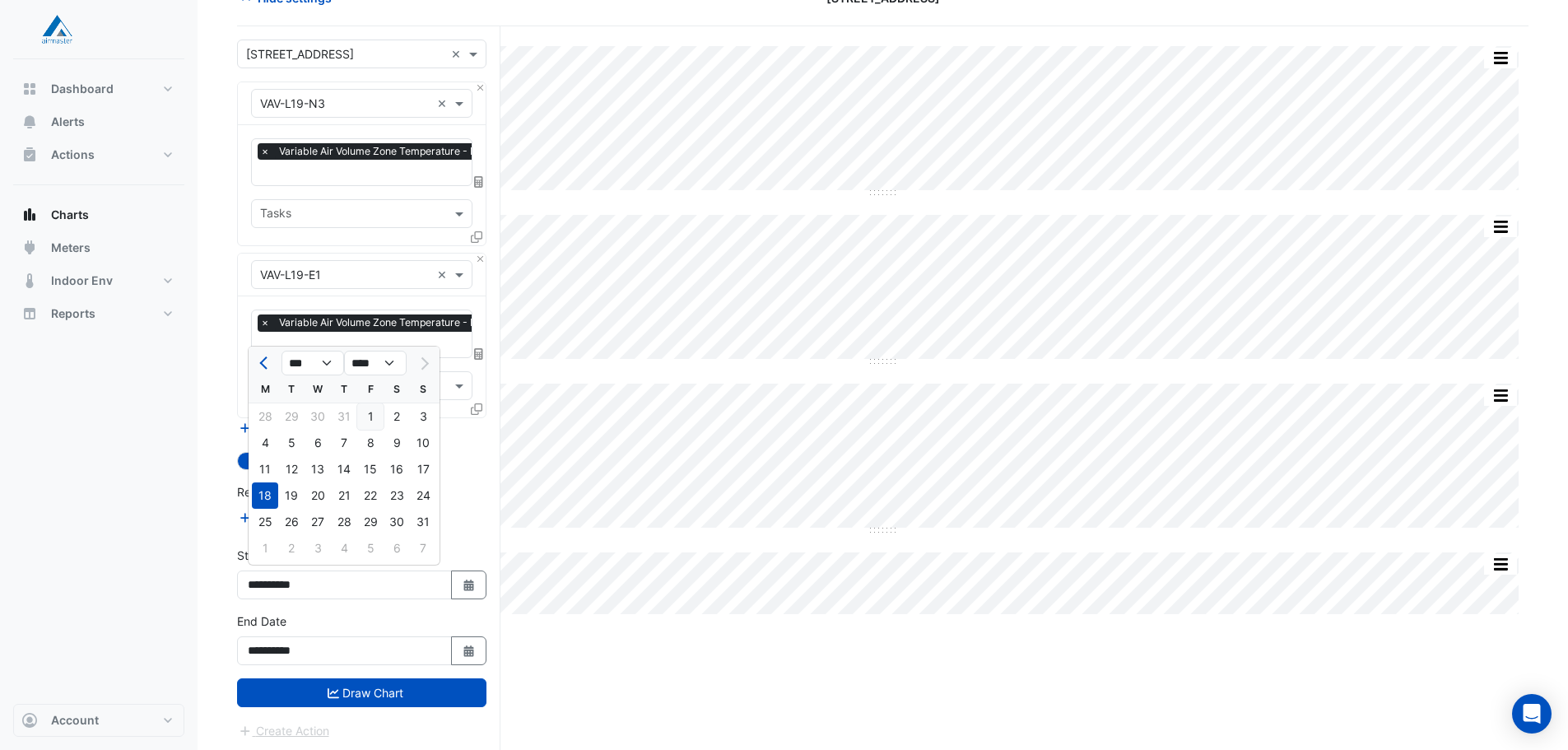
click at [372, 422] on div "1" at bounding box center [371, 416] width 26 height 26
type input "**********"
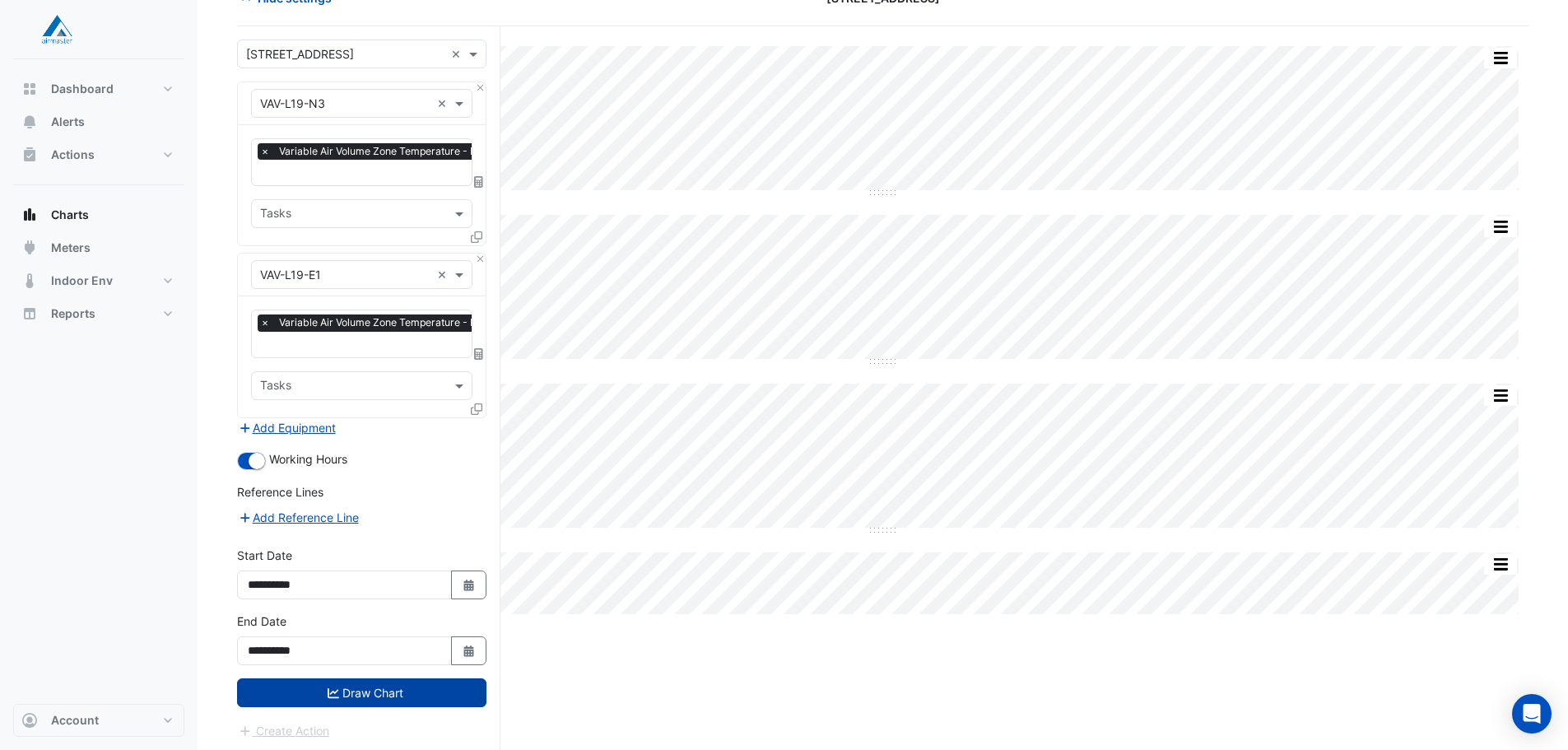
click at [449, 694] on button "Draw Chart" at bounding box center [361, 692] width 250 height 29
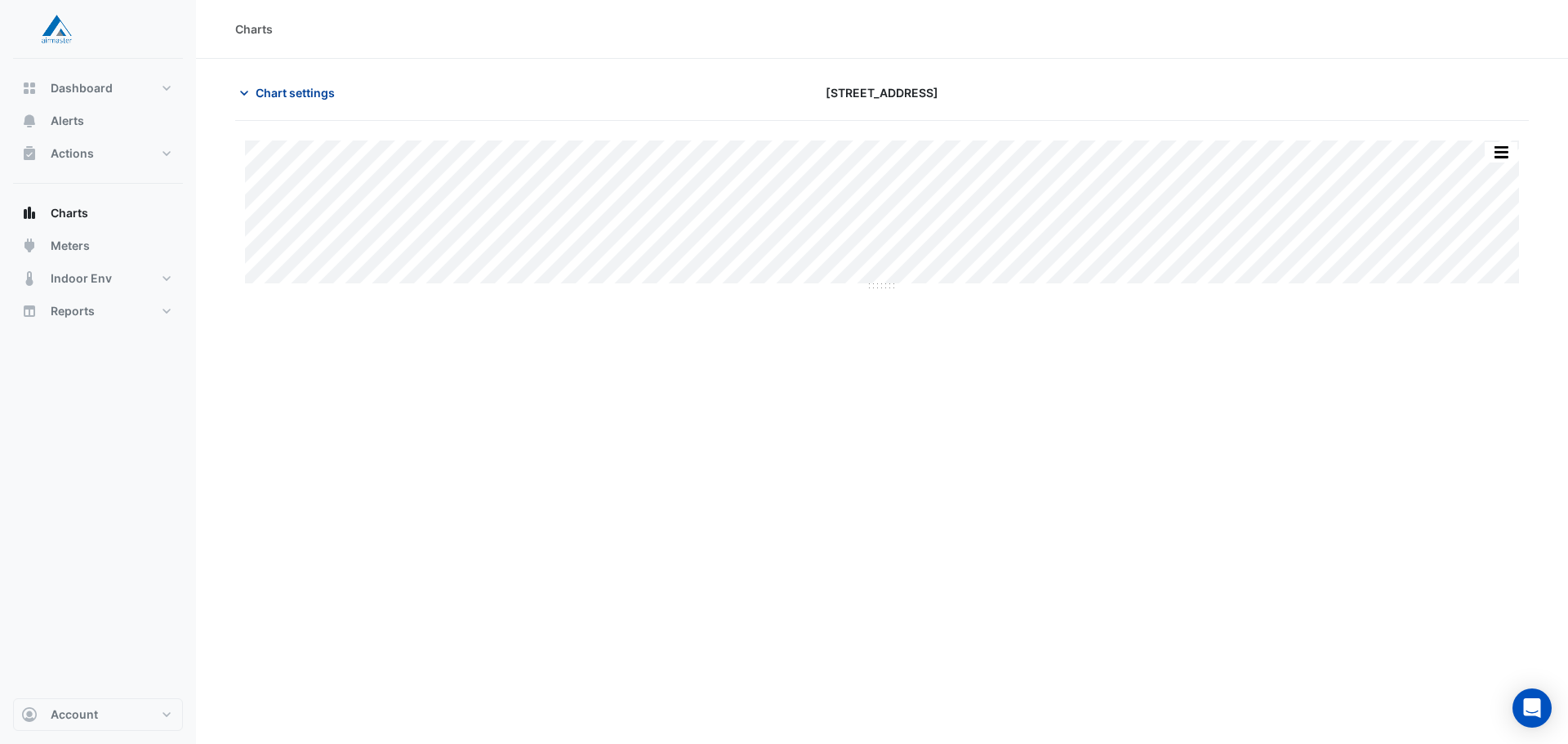
click at [308, 96] on span "Chart settings" at bounding box center [295, 93] width 79 height 17
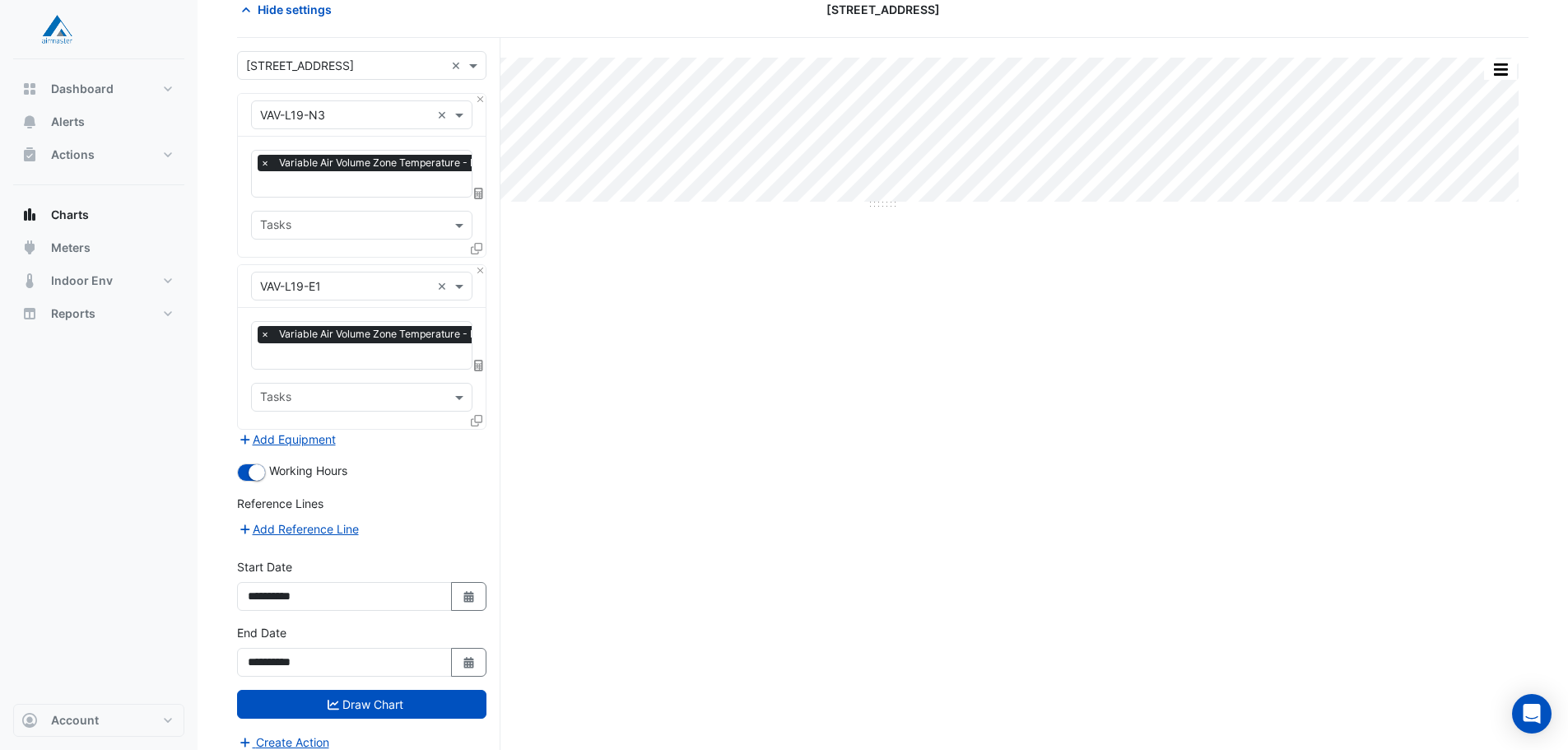
scroll to position [96, 0]
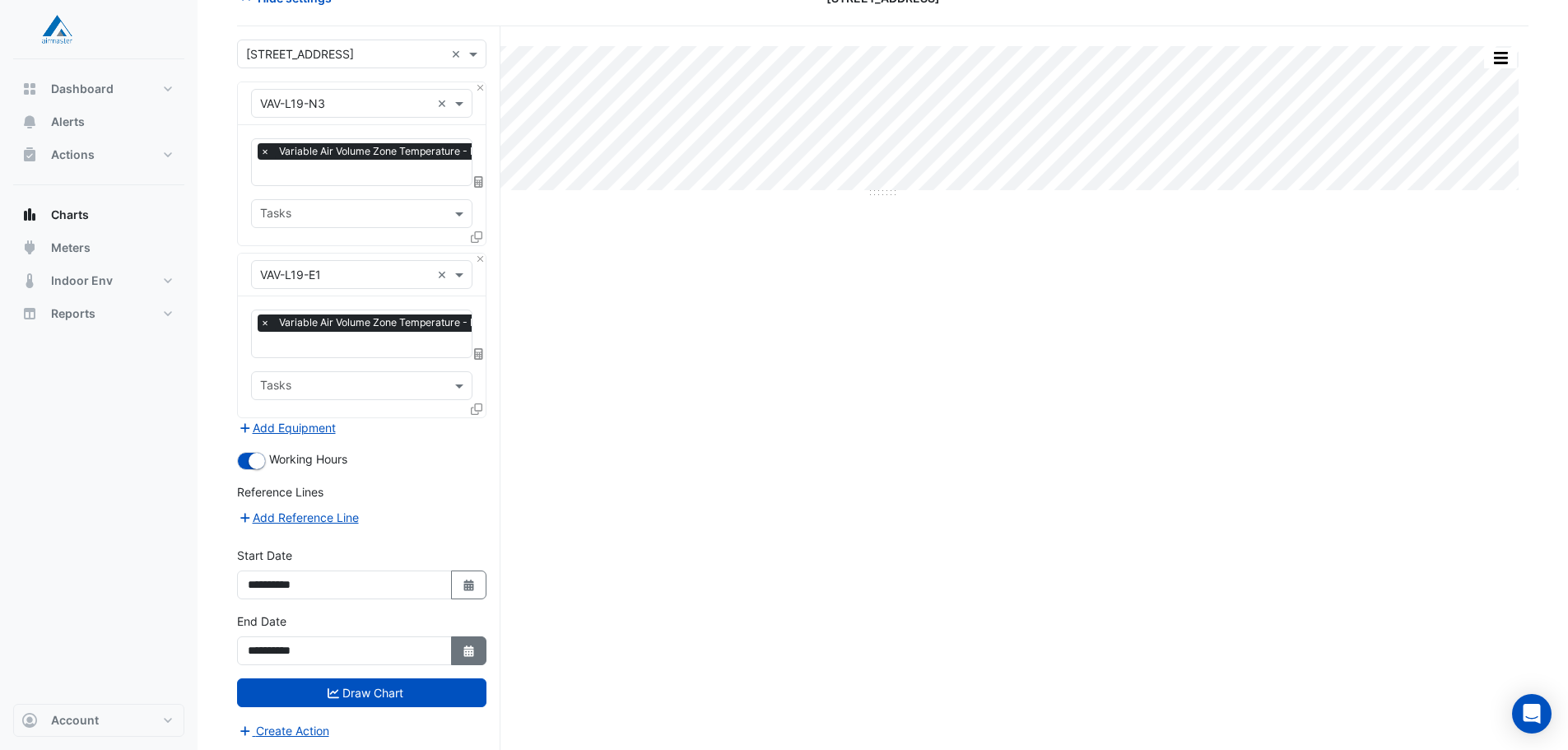
click at [454, 641] on button "Select Date" at bounding box center [469, 650] width 36 height 29
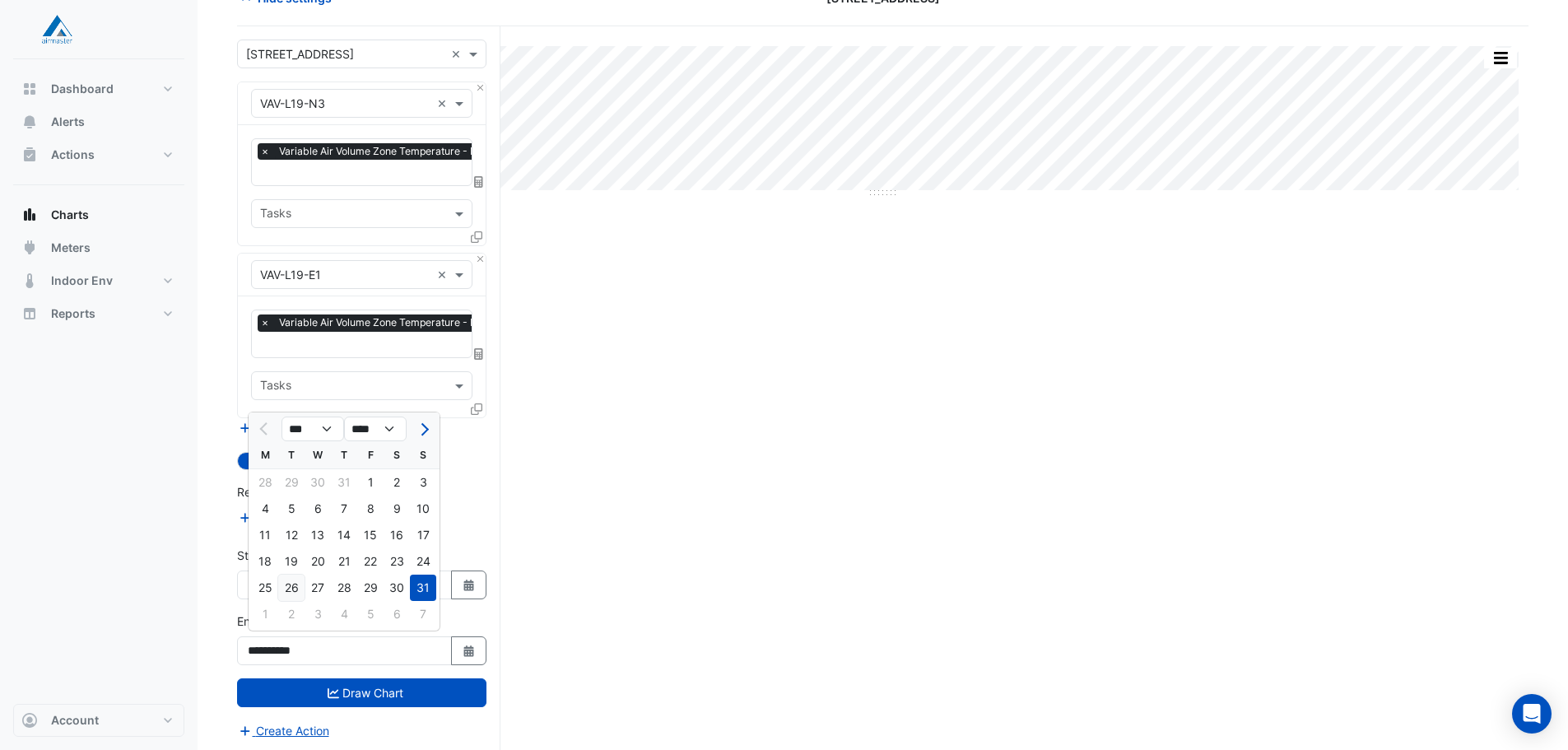
click at [285, 579] on div "26" at bounding box center [291, 588] width 26 height 26
type input "**********"
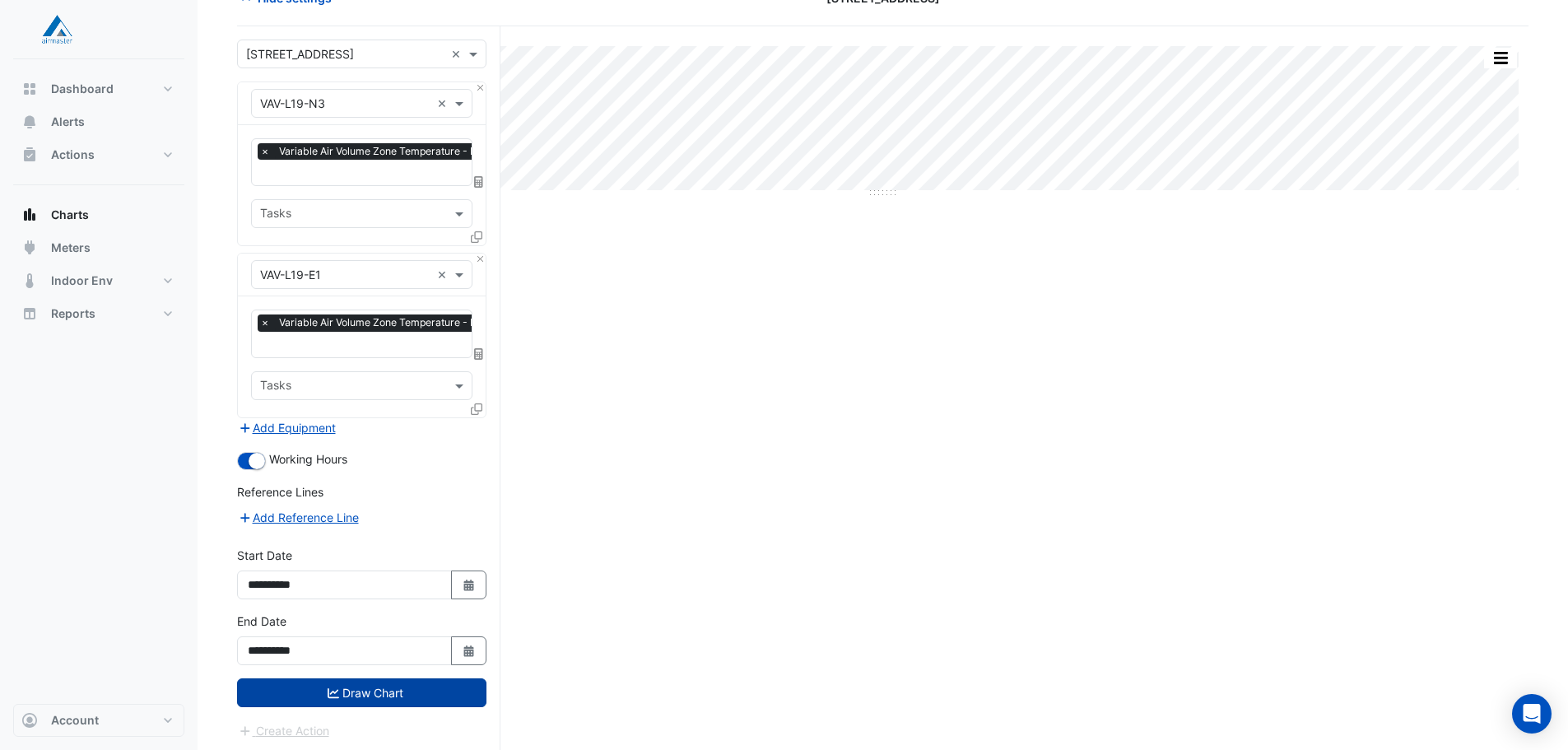
click at [384, 687] on button "Draw Chart" at bounding box center [361, 692] width 250 height 29
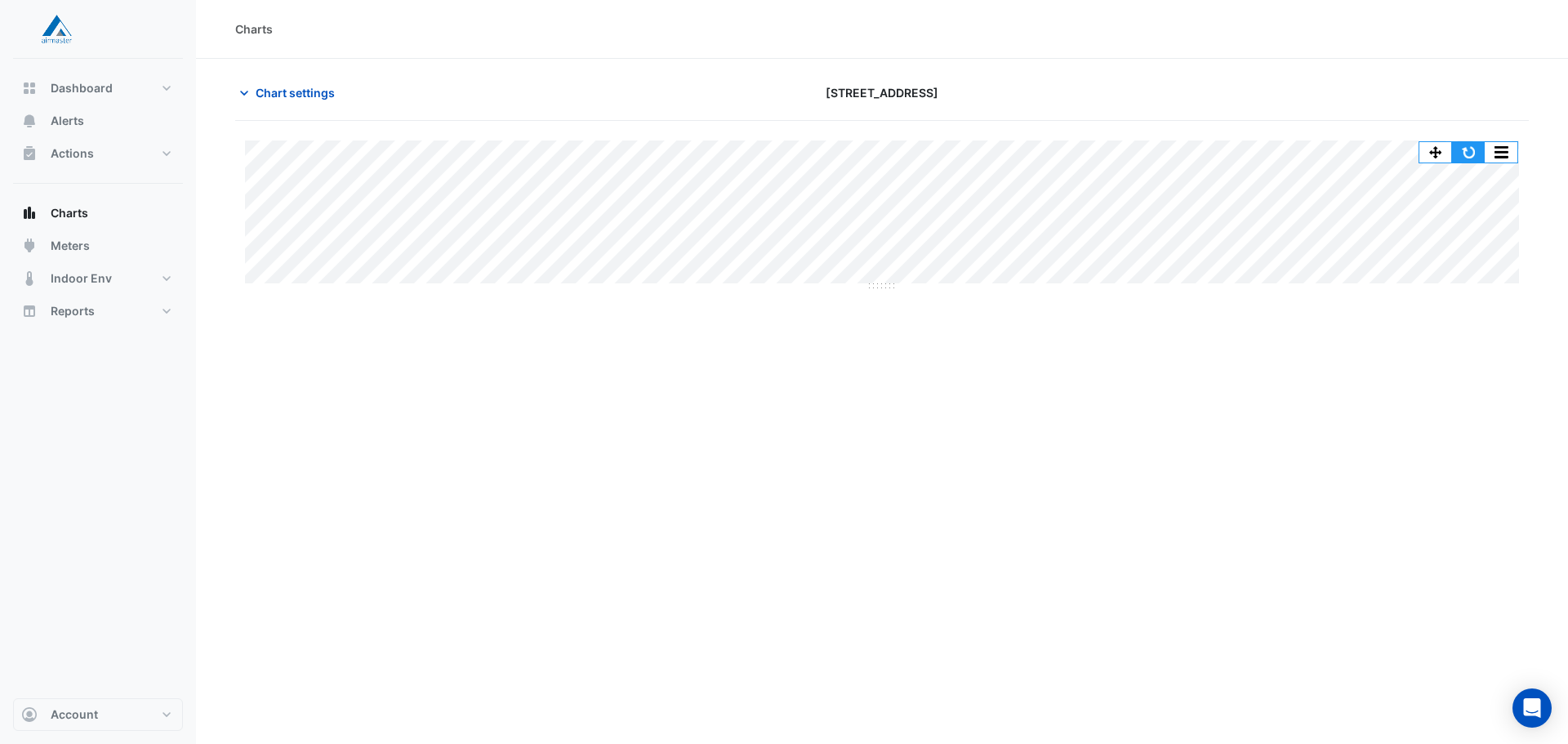
click at [1477, 155] on button "button" at bounding box center [1469, 151] width 33 height 20
click at [305, 94] on span "Chart settings" at bounding box center [295, 93] width 79 height 17
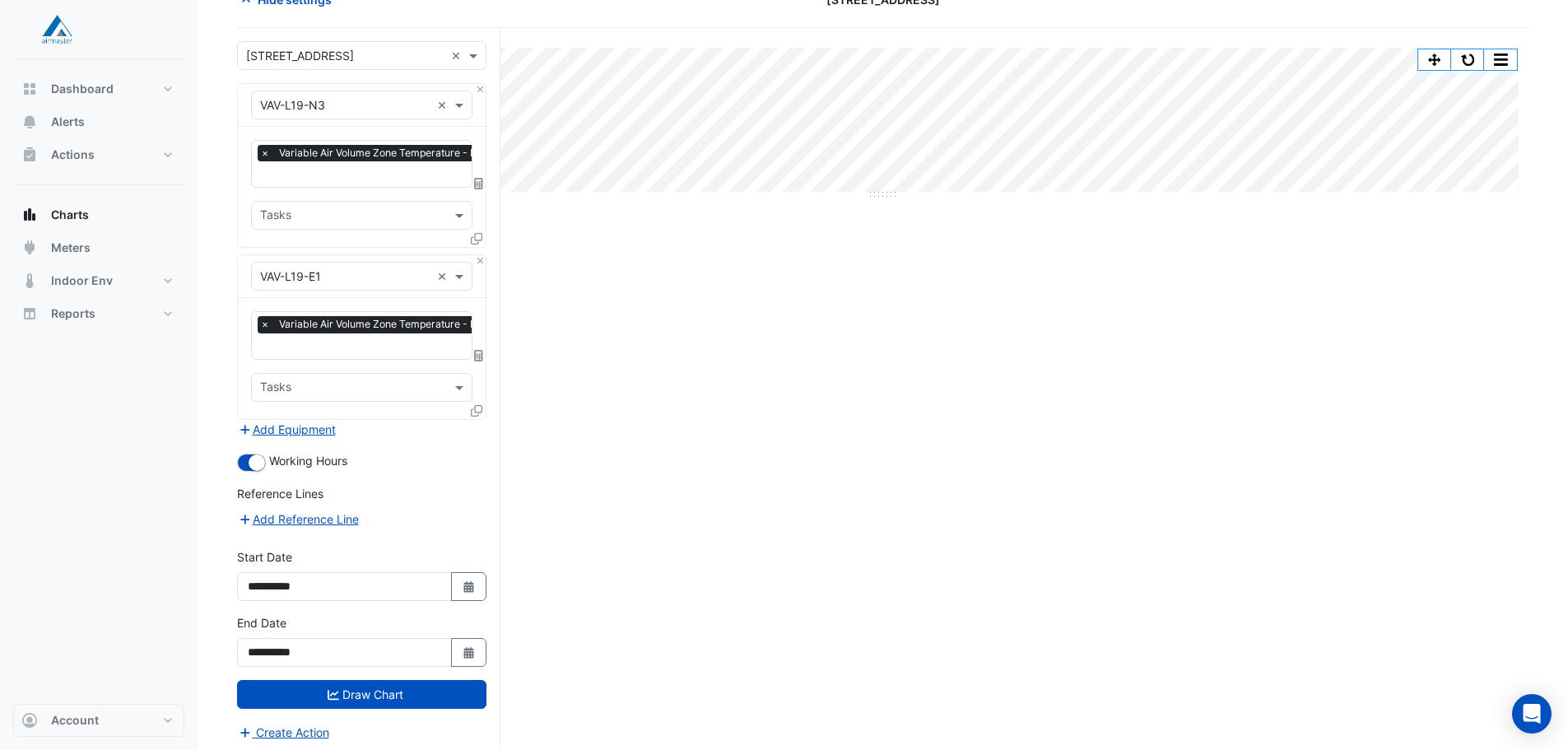
scroll to position [96, 0]
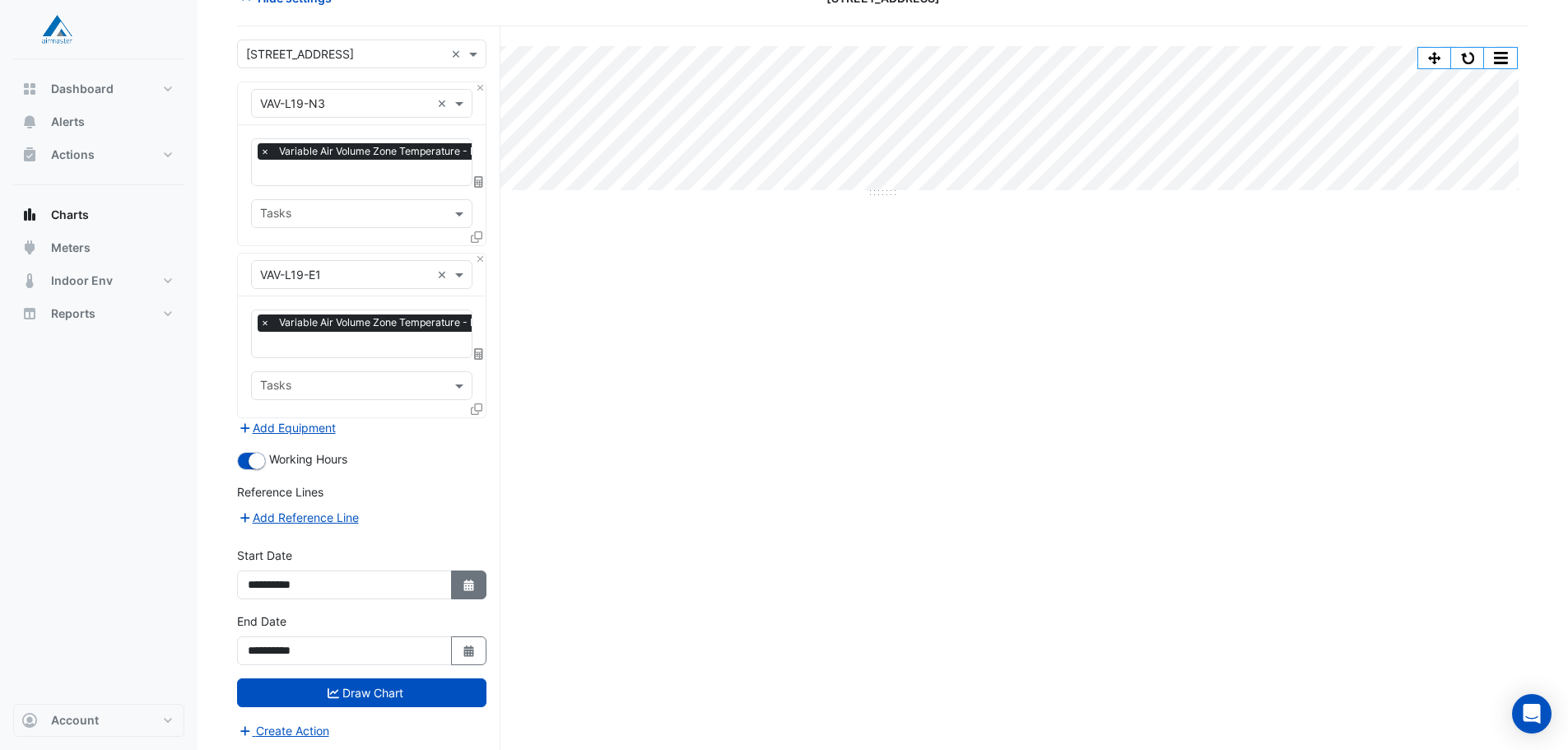
click at [475, 589] on button "Select Date" at bounding box center [469, 584] width 36 height 29
select select "*"
select select "****"
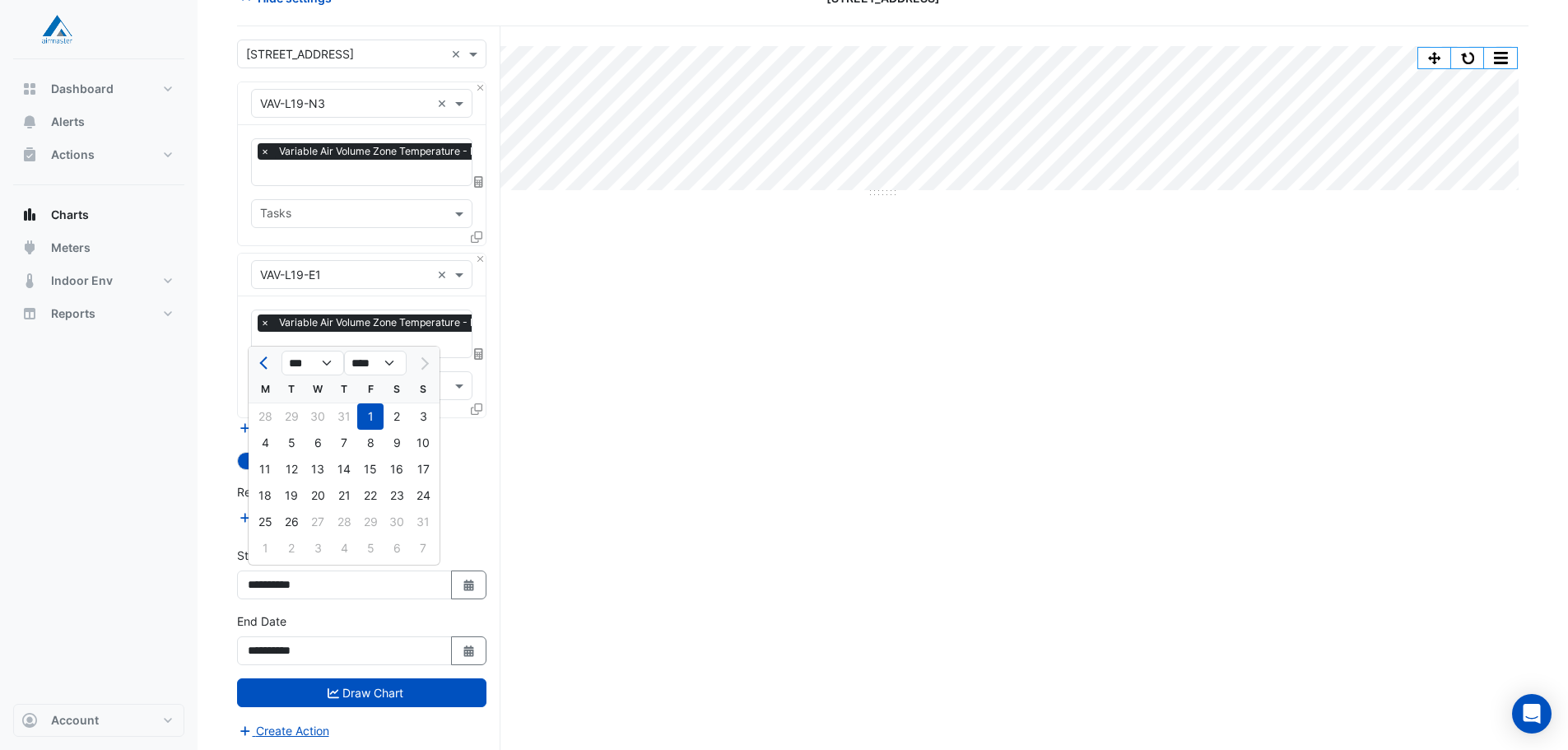
click at [372, 415] on div "1" at bounding box center [371, 416] width 26 height 26
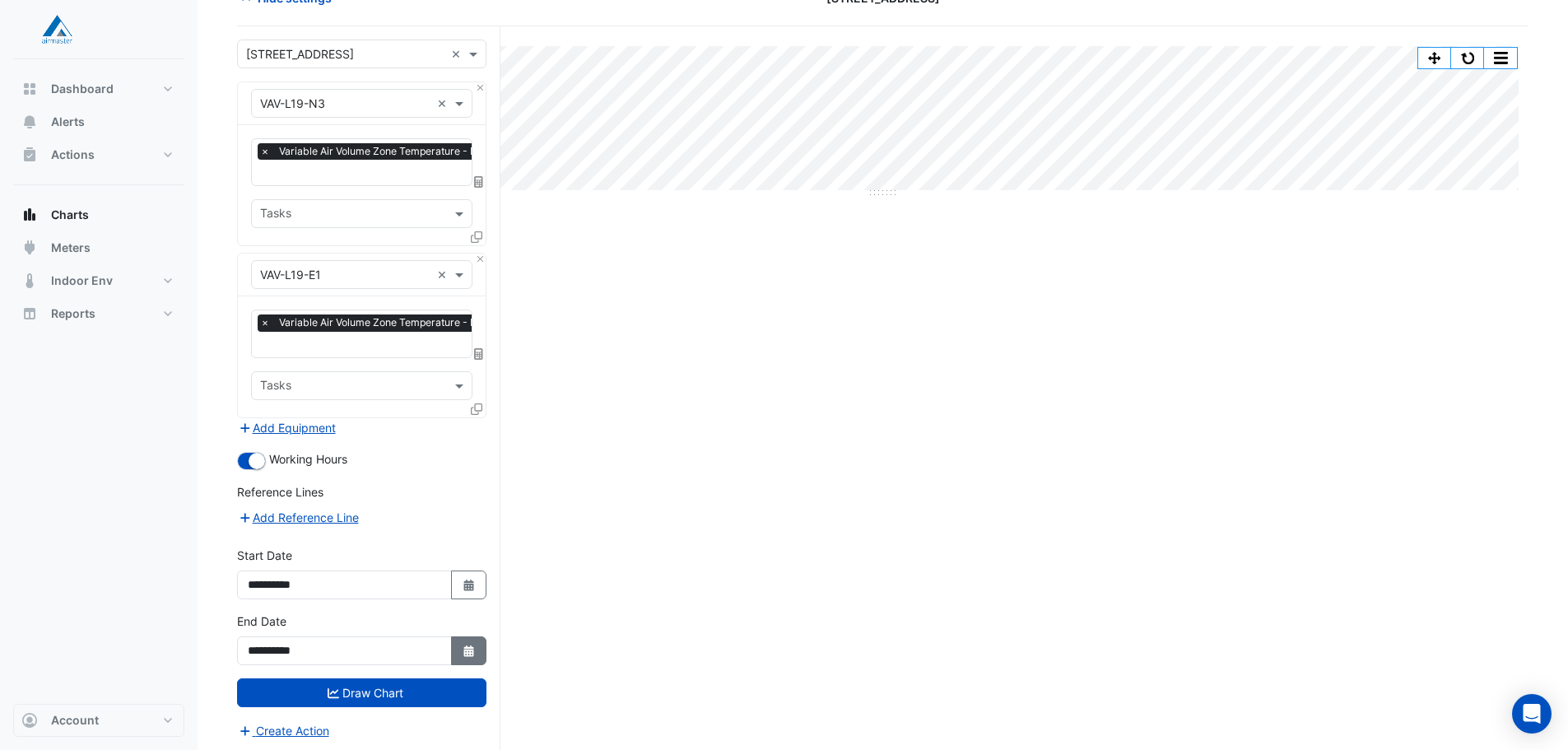
click at [470, 639] on button "Select Date" at bounding box center [469, 650] width 36 height 29
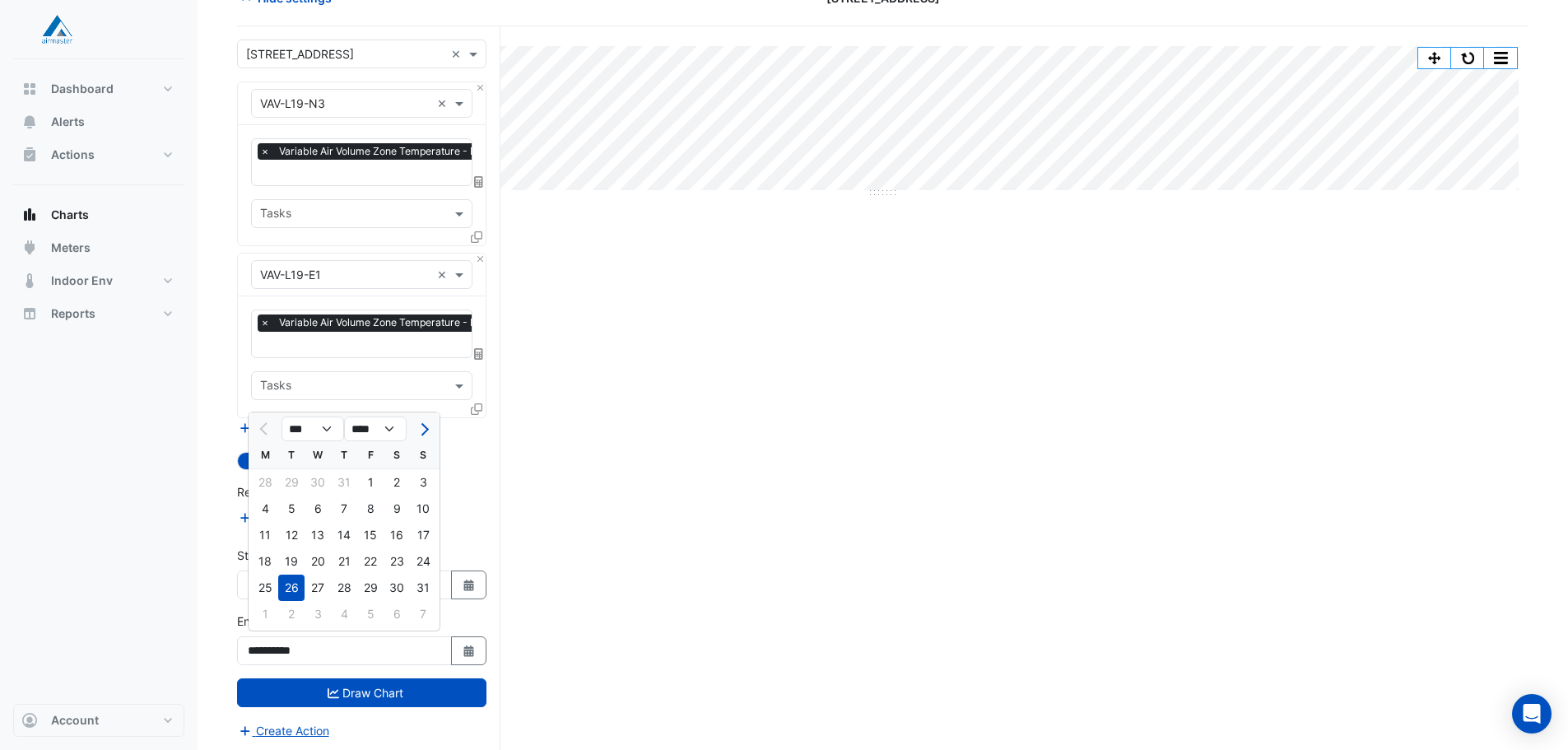
click at [294, 587] on div "26" at bounding box center [291, 588] width 26 height 26
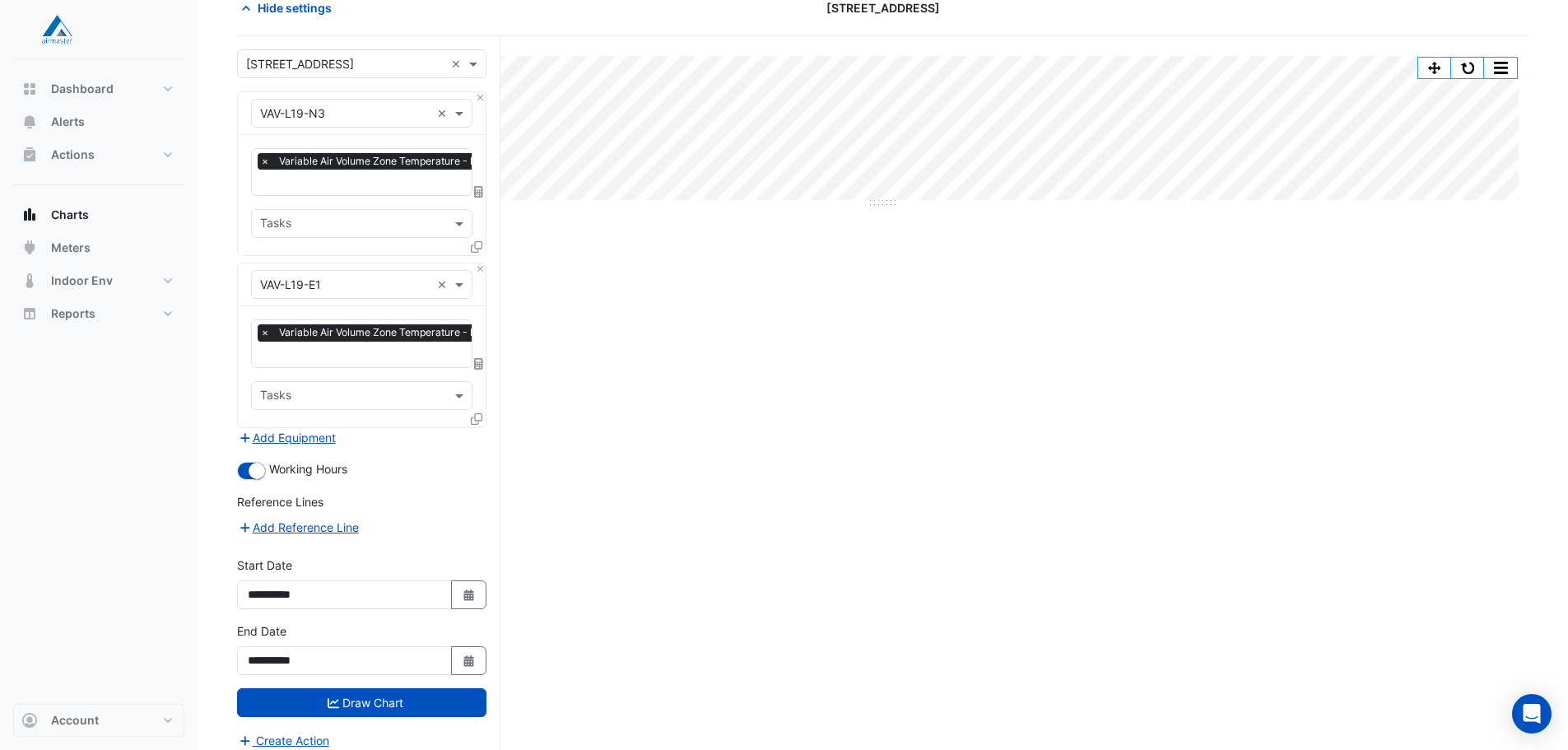
scroll to position [0, 0]
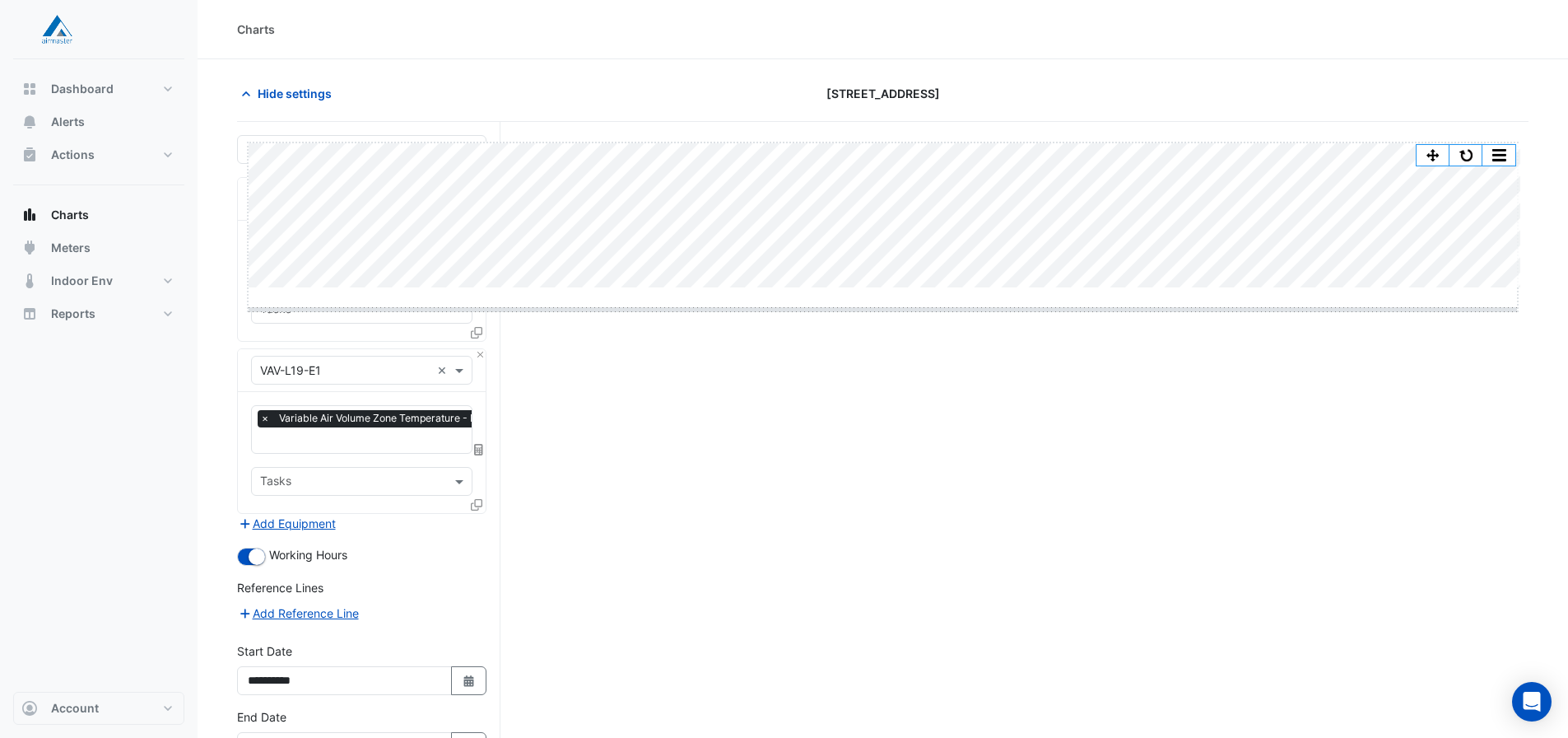
drag, startPoint x: 879, startPoint y: 291, endPoint x: 879, endPoint y: 313, distance: 22.0
drag, startPoint x: 883, startPoint y: 317, endPoint x: 875, endPoint y: 359, distance: 42.8
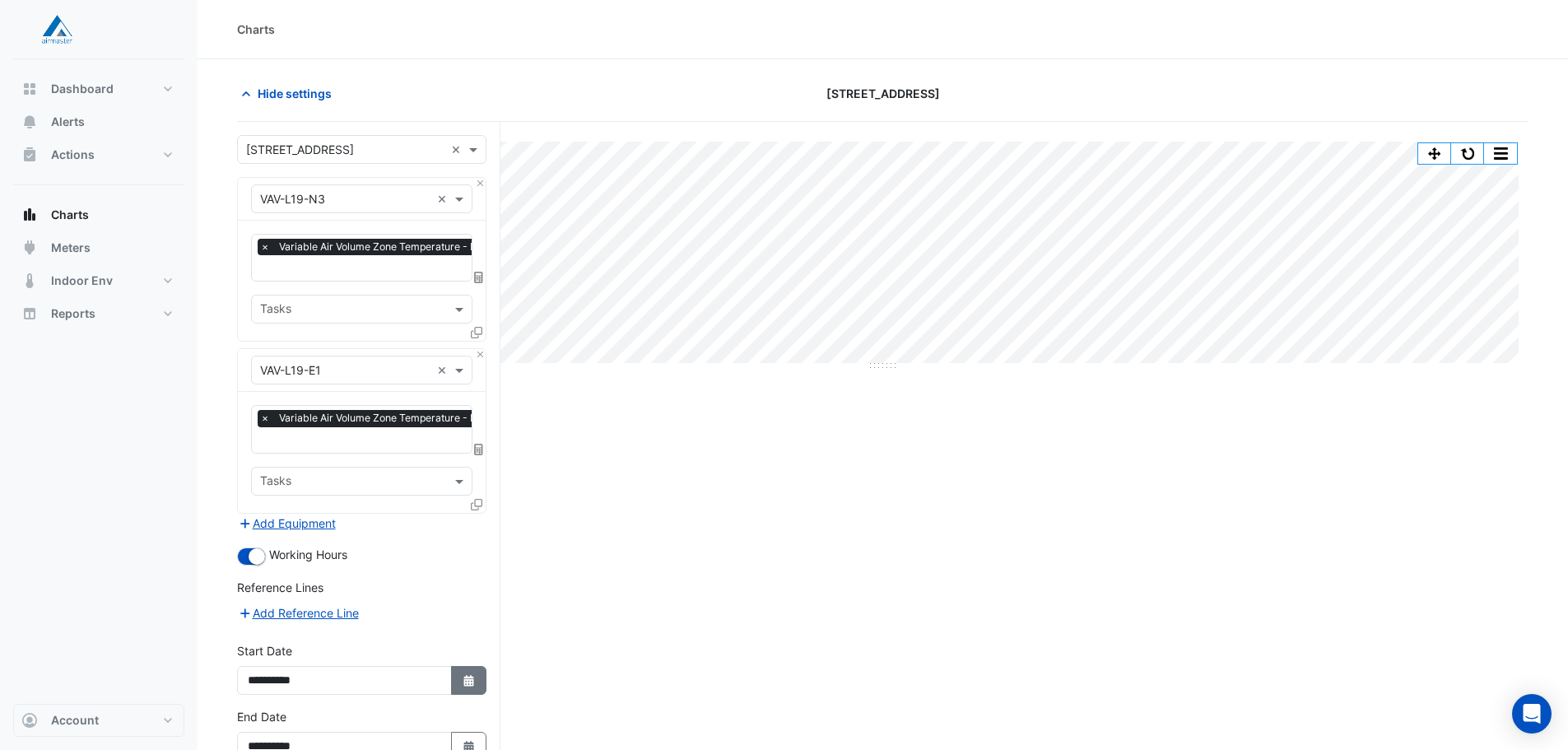
click at [468, 675] on icon "Select Date" at bounding box center [469, 680] width 15 height 11
select select "*"
select select "****"
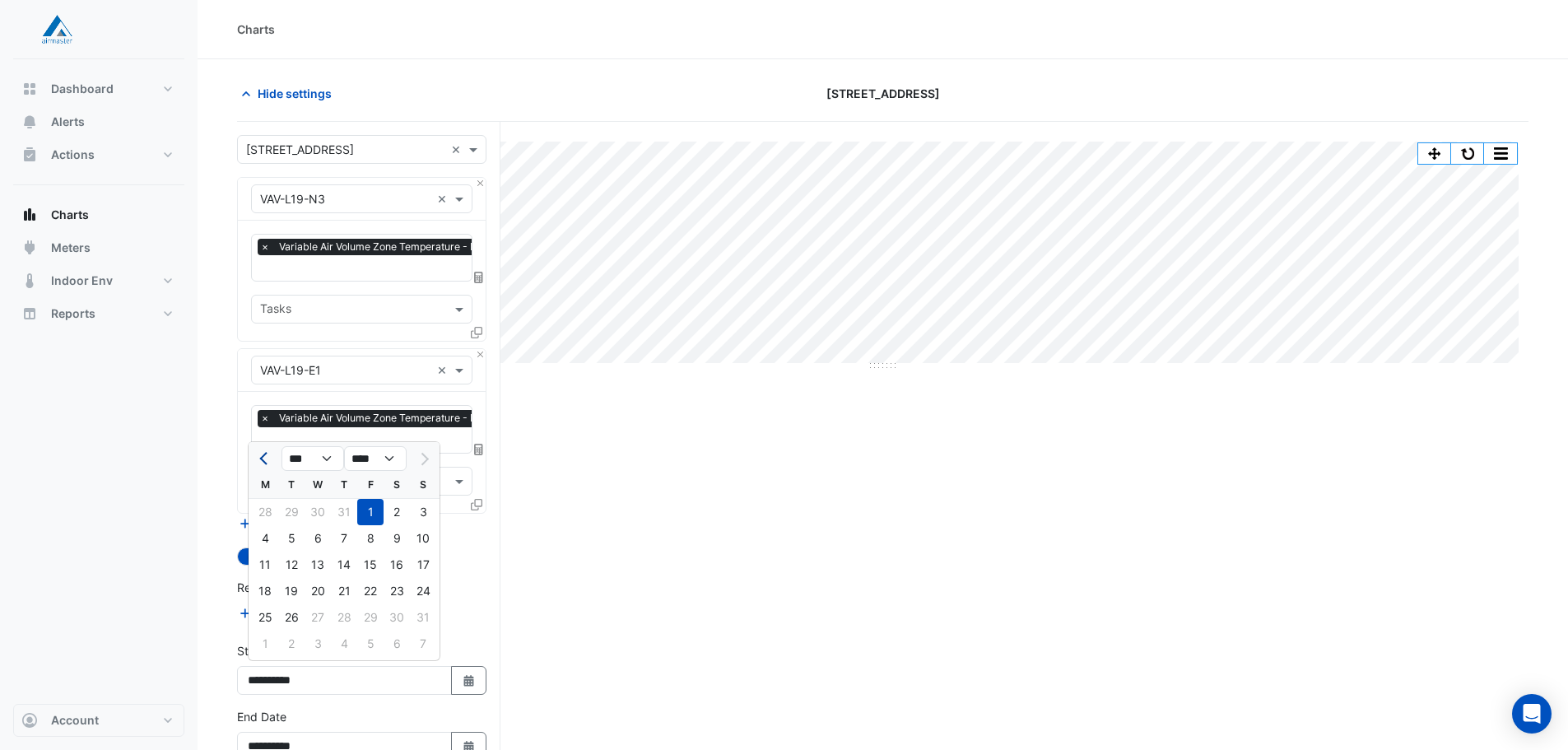
click at [262, 460] on span "Previous month" at bounding box center [266, 459] width 12 height 12
select select "*"
click at [266, 573] on div "14" at bounding box center [265, 564] width 26 height 26
type input "**********"
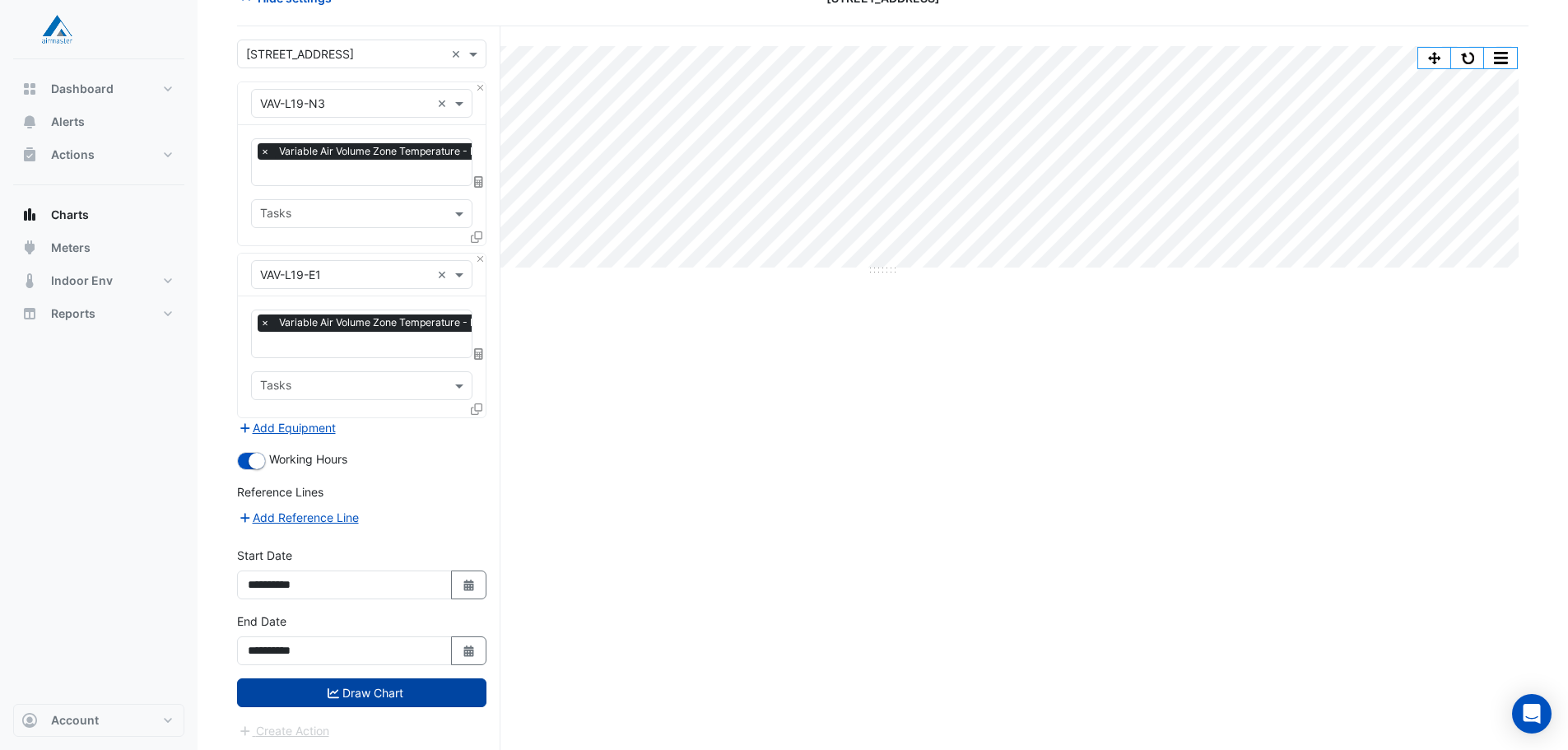
click at [427, 690] on button "Draw Chart" at bounding box center [361, 692] width 250 height 29
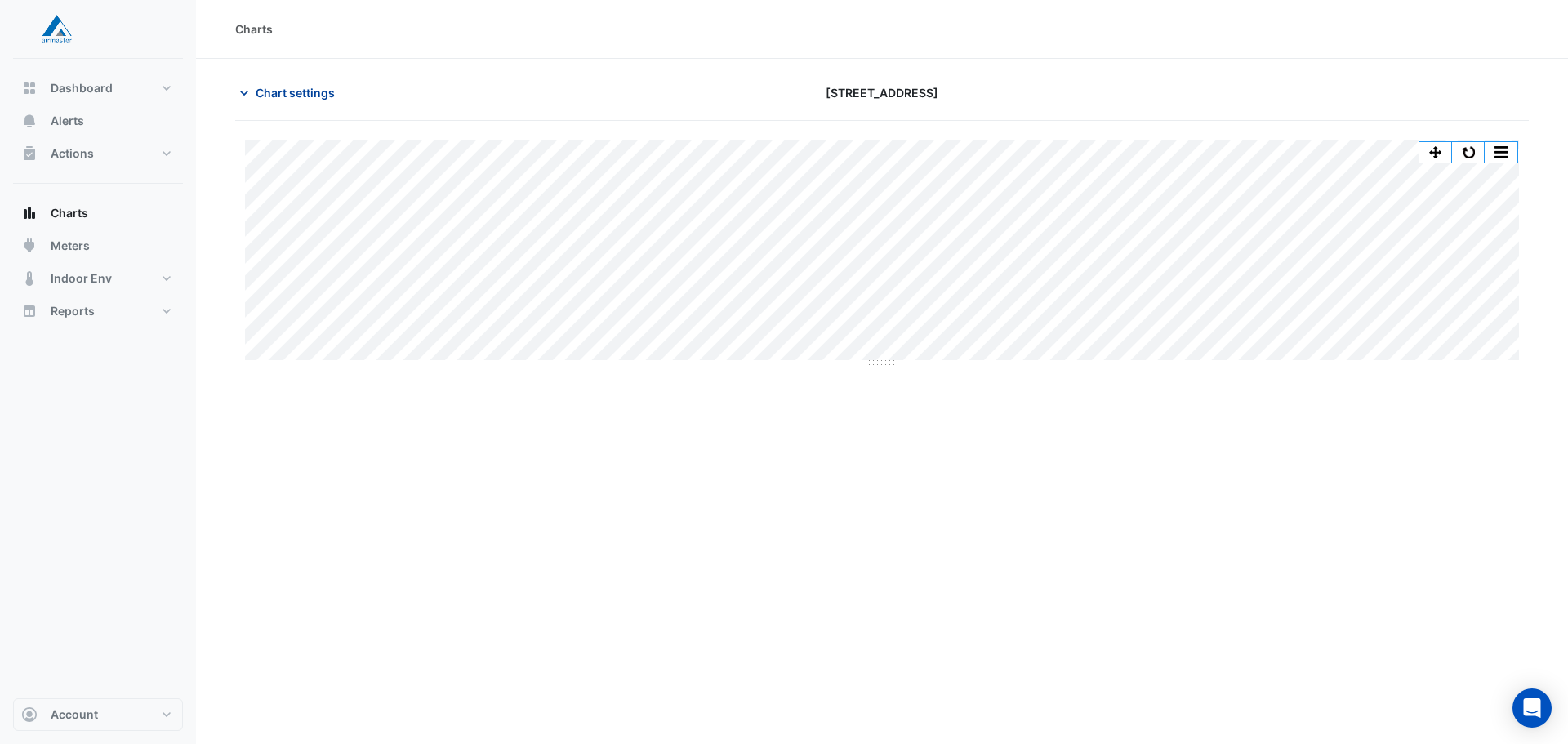
click at [281, 91] on span "Chart settings" at bounding box center [295, 93] width 79 height 17
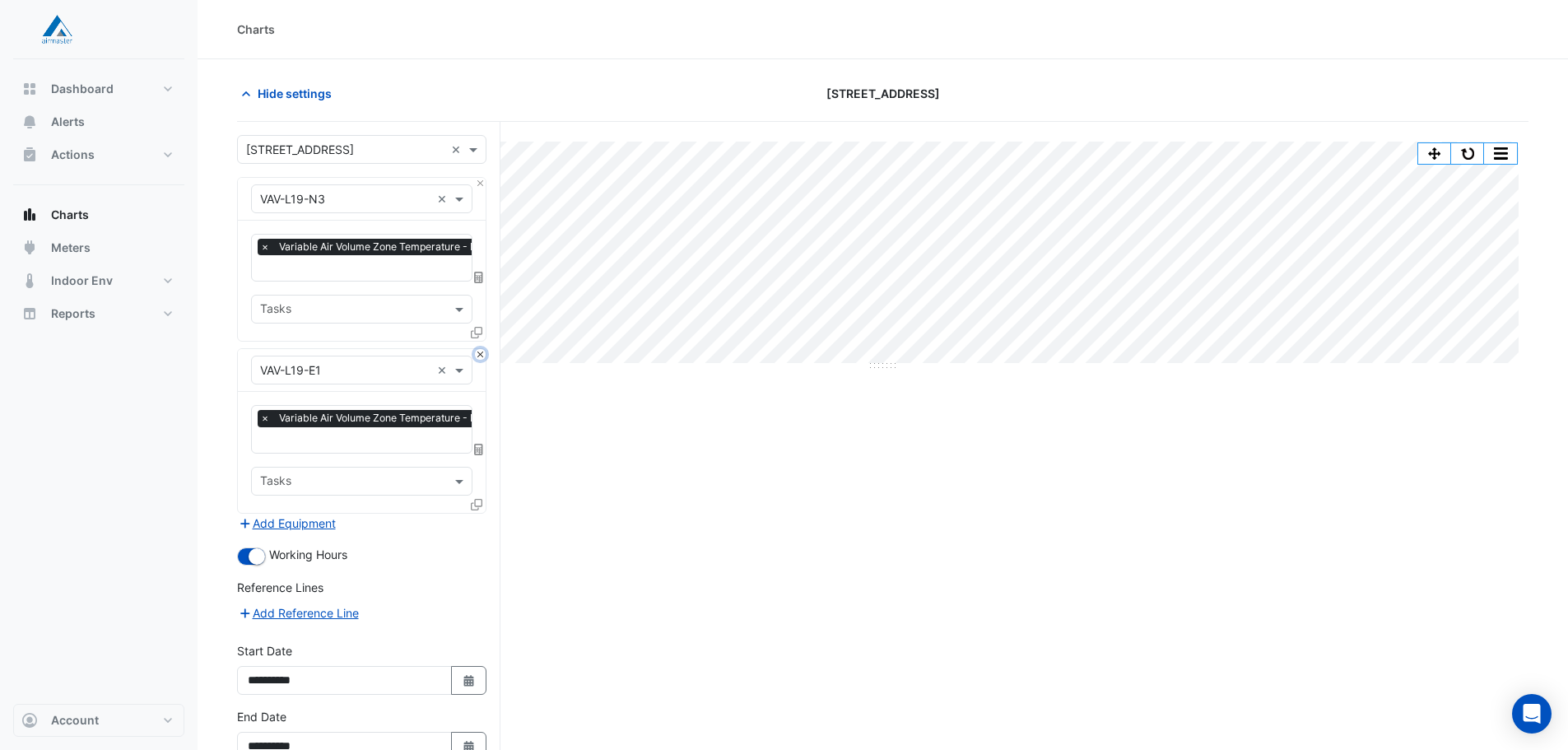
click at [479, 353] on button "Close" at bounding box center [480, 354] width 11 height 11
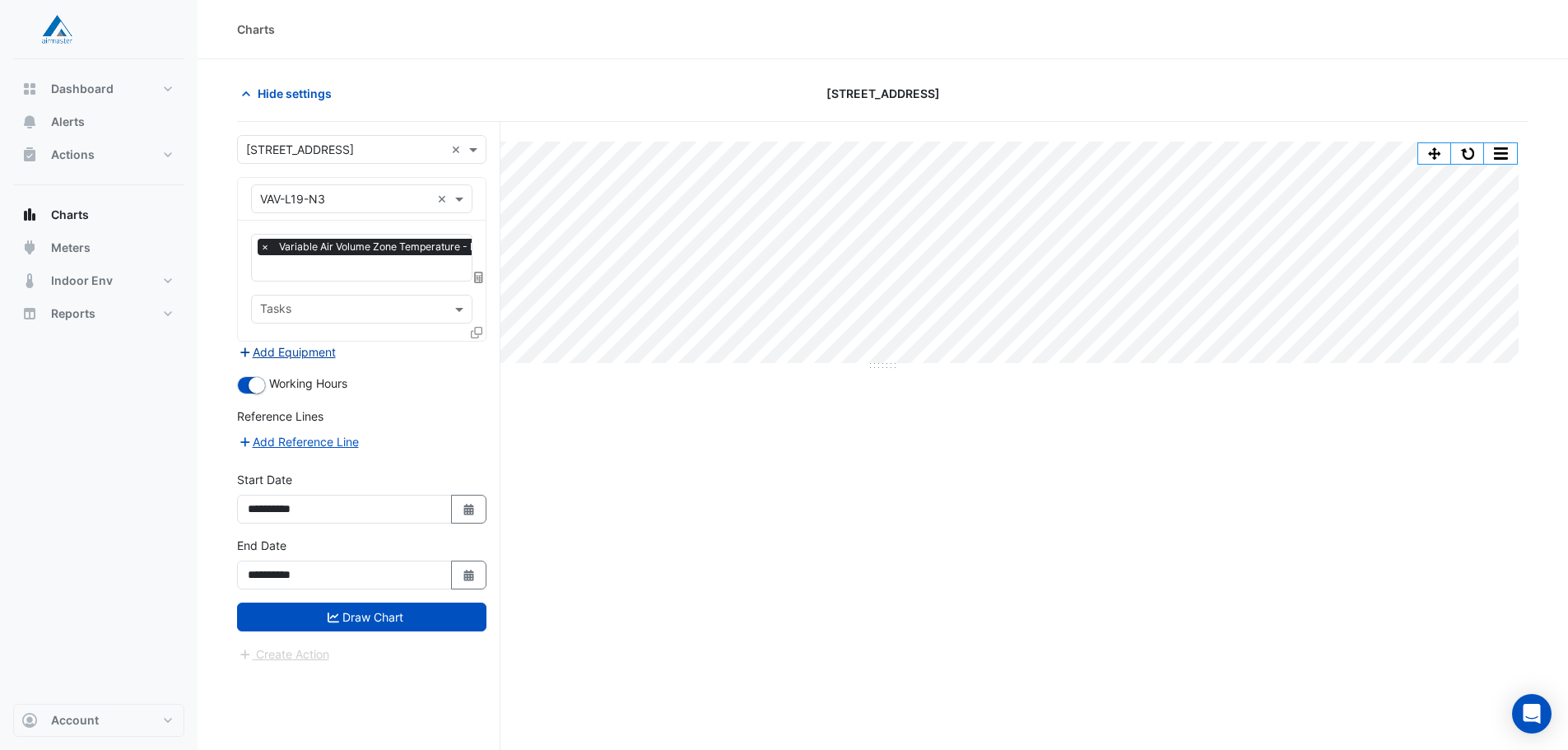
click at [310, 355] on button "Add Equipment" at bounding box center [287, 352] width 100 height 19
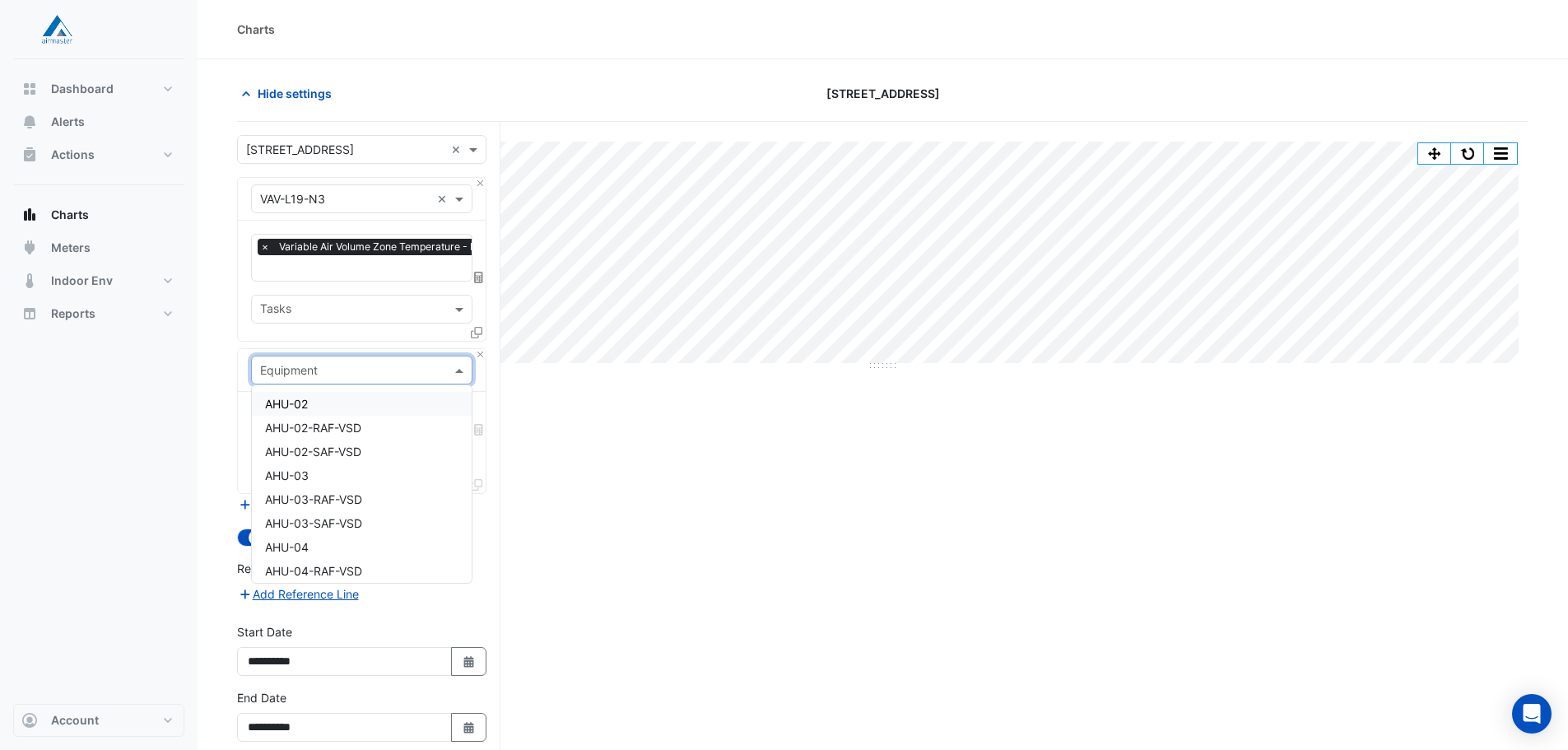
click at [360, 369] on input "text" at bounding box center [345, 371] width 170 height 18
type input "***"
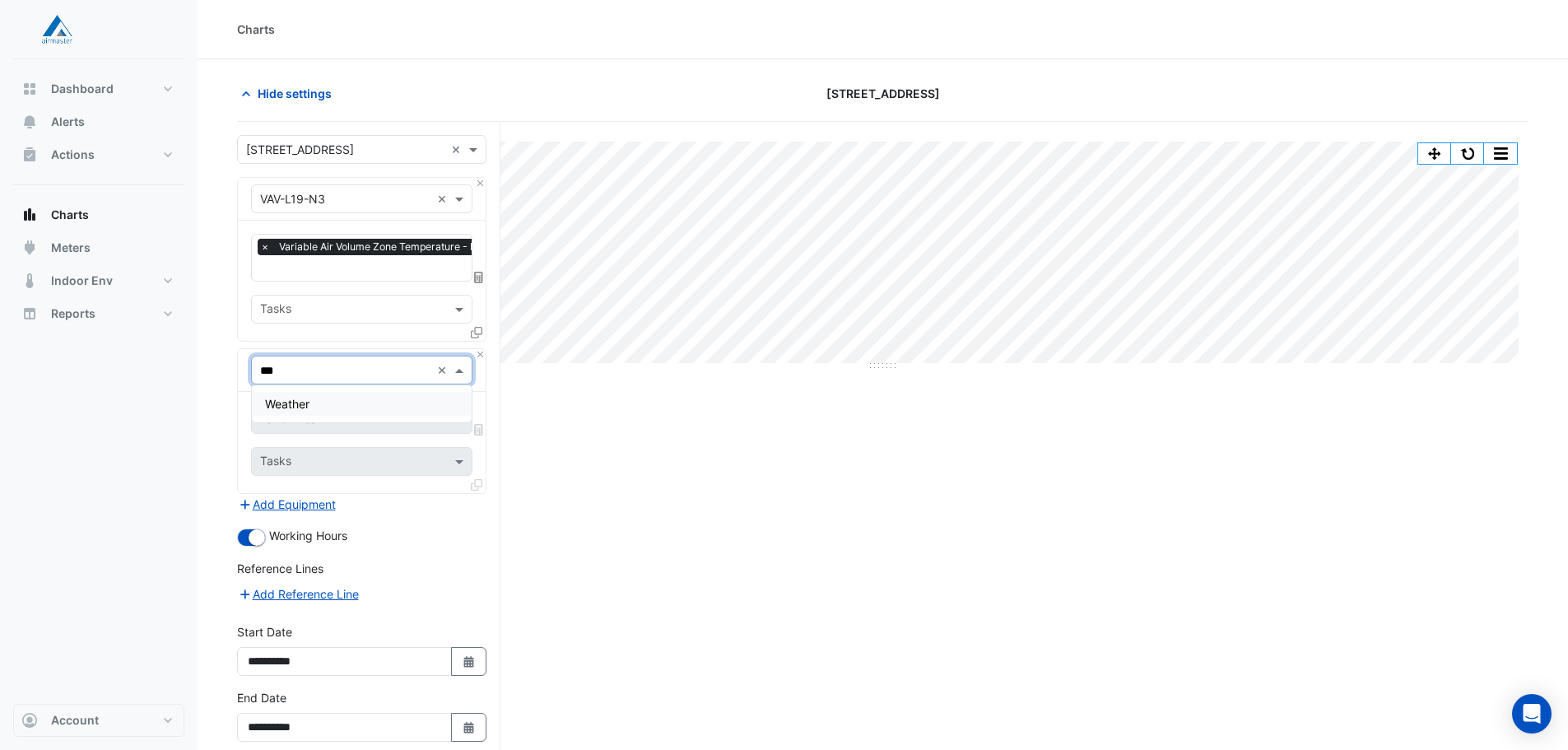
click at [329, 404] on div "Weather" at bounding box center [361, 403] width 220 height 24
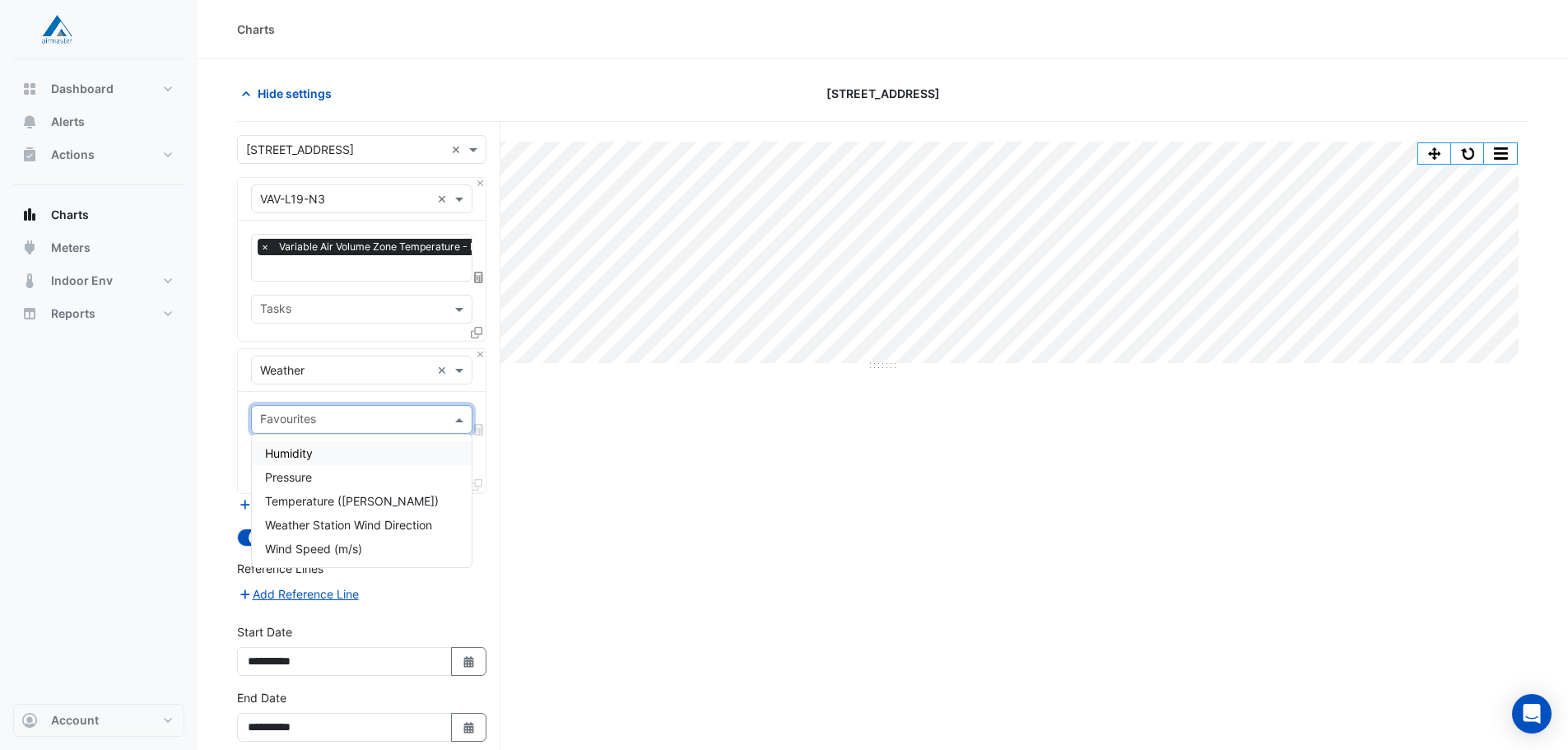
click at [370, 421] on input "text" at bounding box center [352, 421] width 184 height 18
click at [367, 497] on span "Temperature ([PERSON_NAME])" at bounding box center [351, 501] width 174 height 14
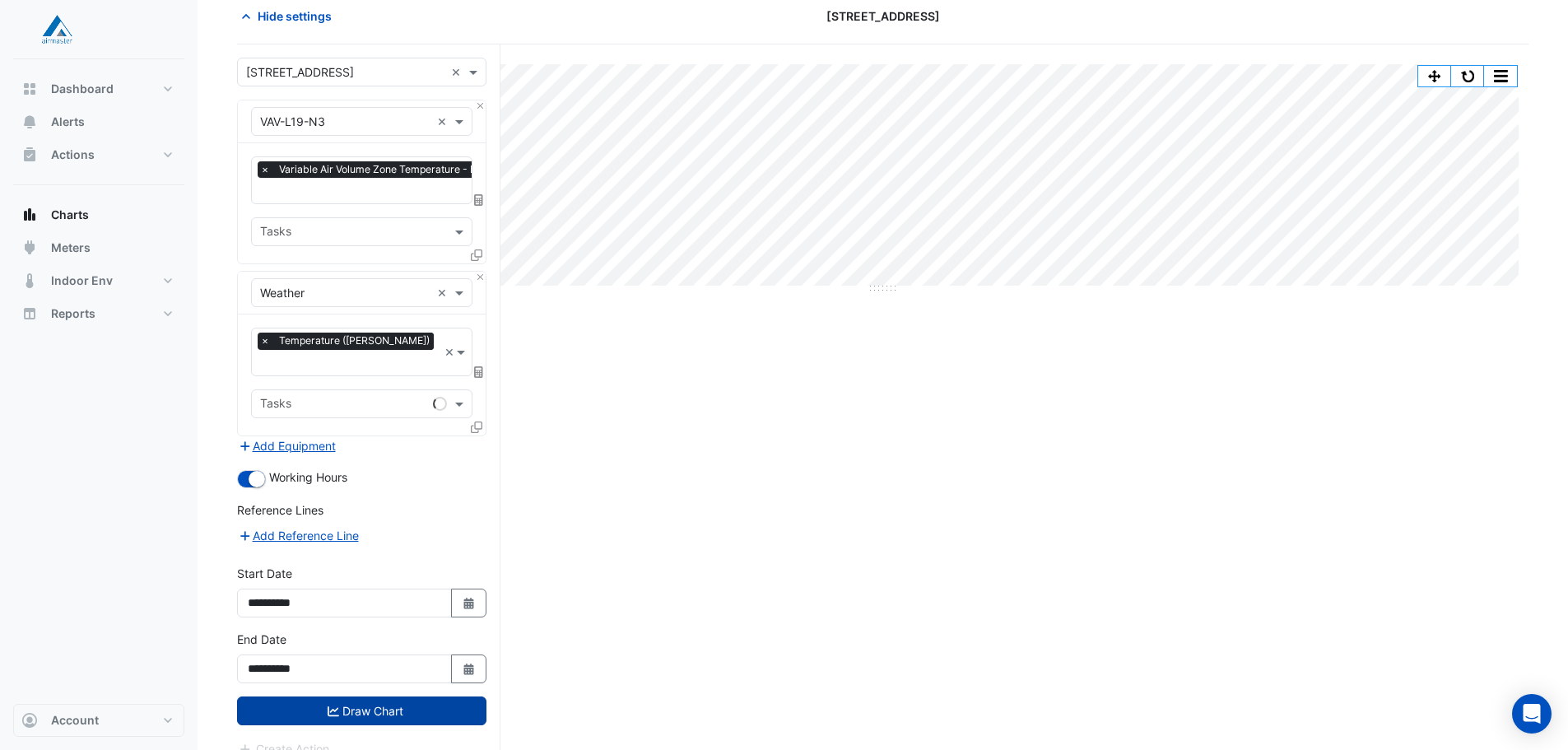
click at [372, 697] on button "Draw Chart" at bounding box center [361, 711] width 250 height 29
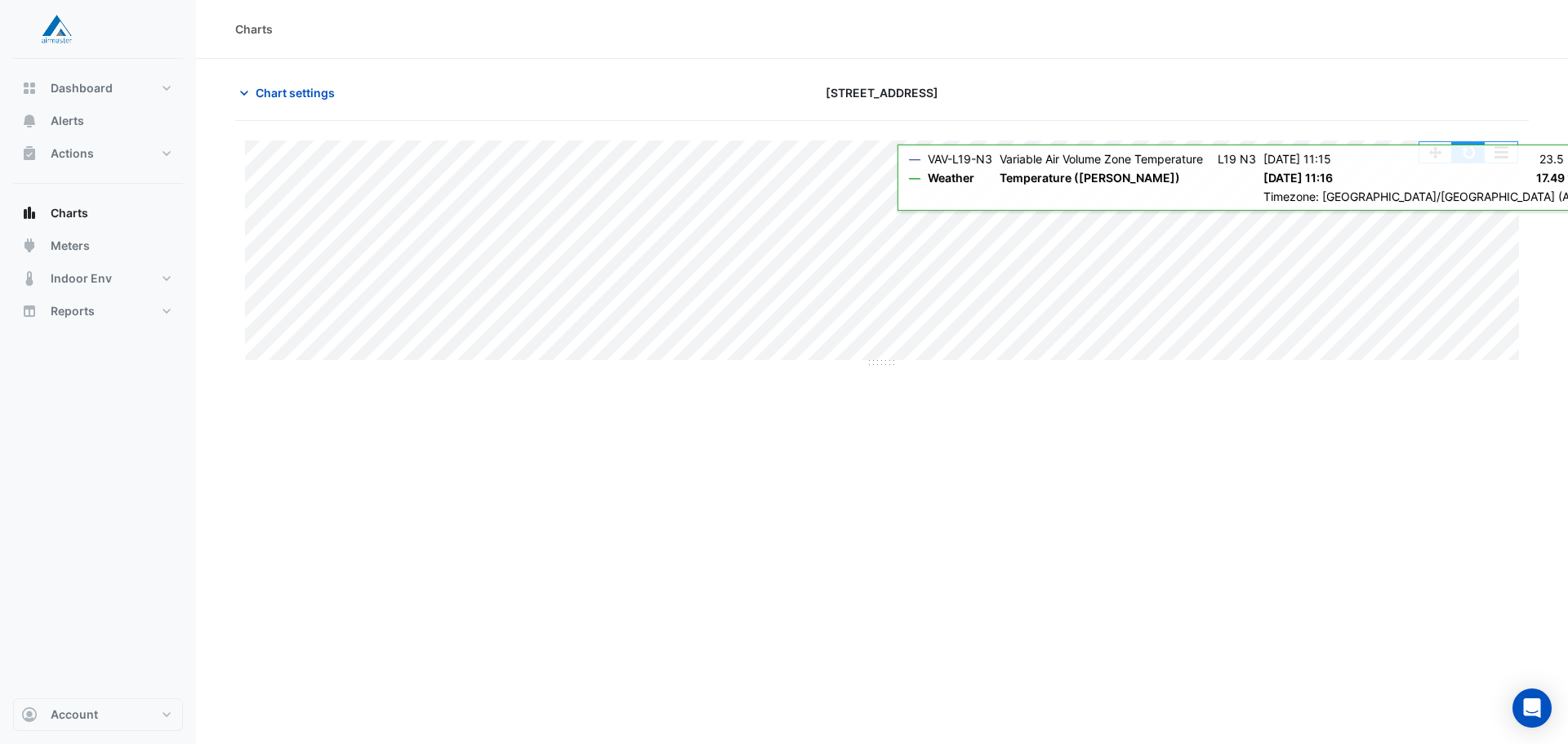
click at [1471, 151] on button "button" at bounding box center [1469, 151] width 33 height 20
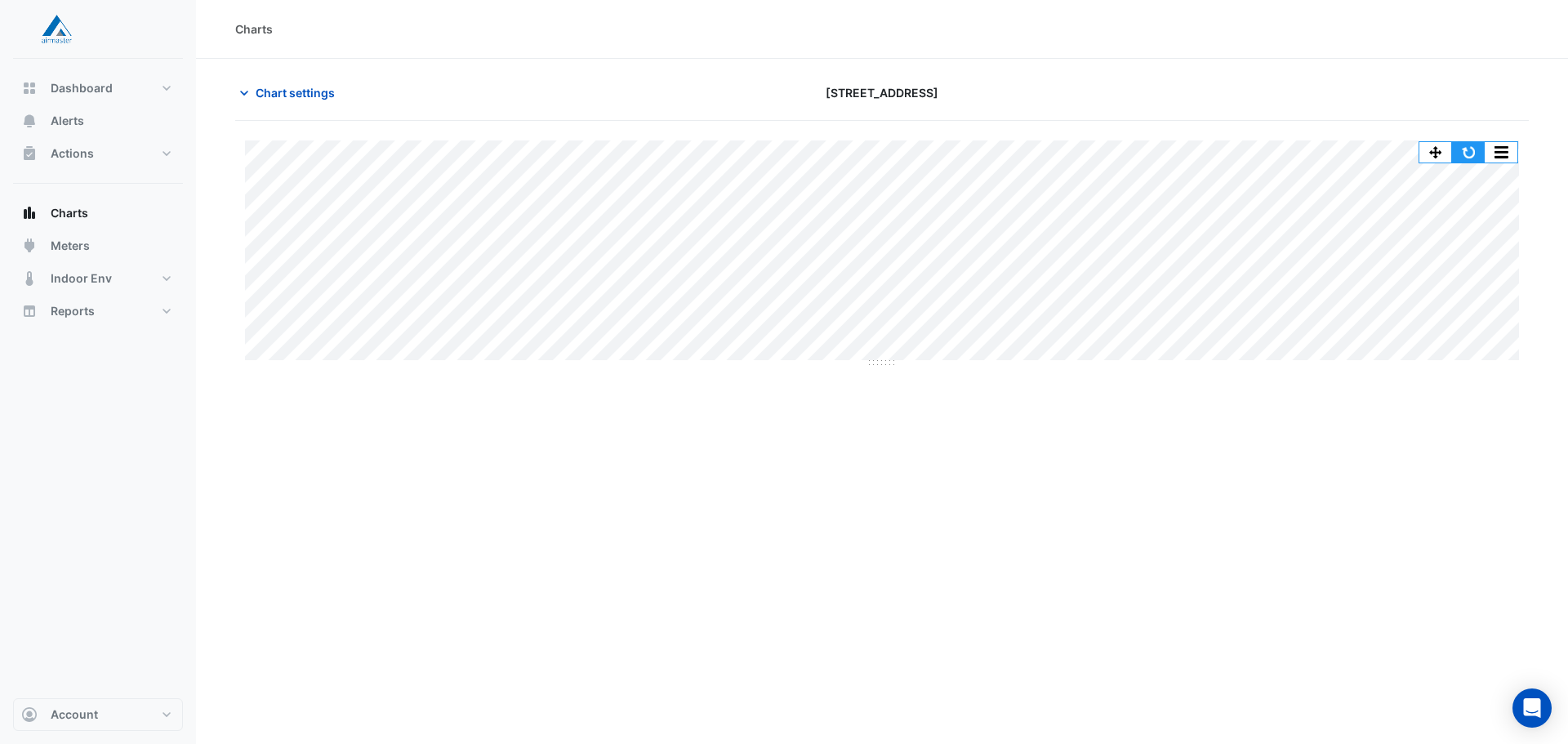
click at [1470, 152] on button "button" at bounding box center [1469, 151] width 33 height 20
click at [1471, 152] on button "button" at bounding box center [1469, 151] width 33 height 20
click at [263, 93] on span "Chart settings" at bounding box center [295, 93] width 79 height 17
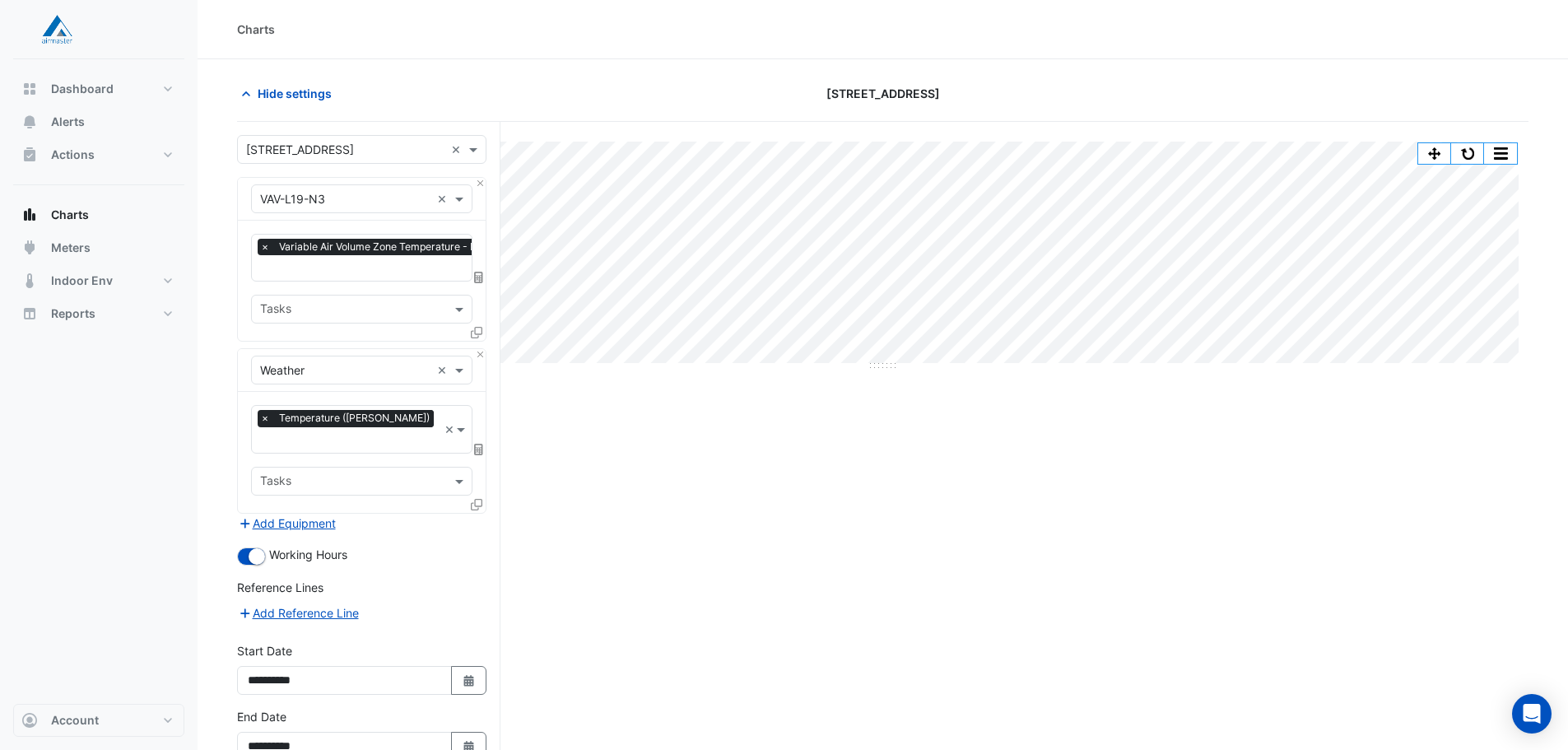
click at [817, 526] on div "Split by Equip Split All Split None Print Save as JPEG Save as PNG Pivot Data T…" at bounding box center [883, 485] width 1292 height 726
click at [273, 107] on button "Hide settings" at bounding box center [289, 93] width 105 height 29
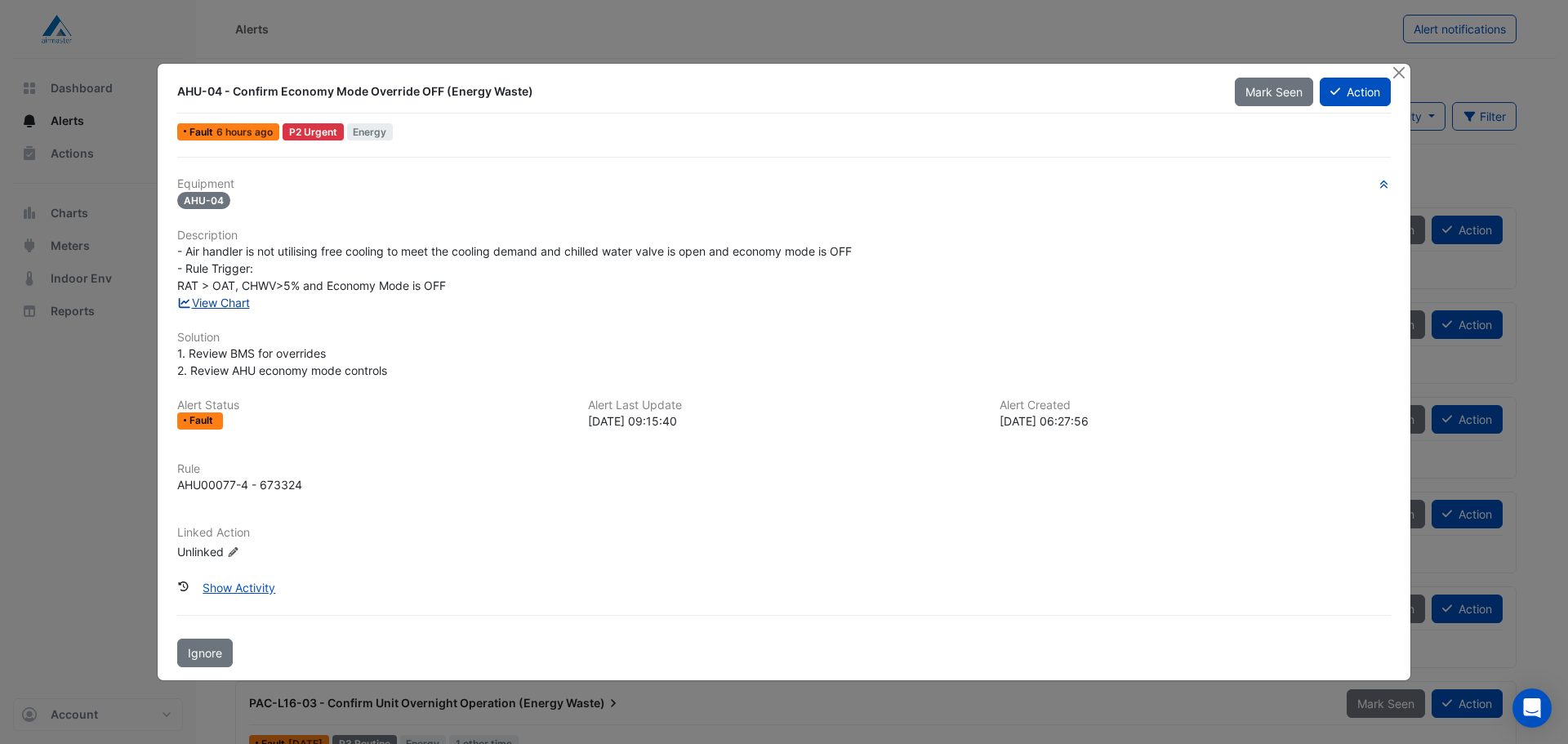
click at [236, 304] on link "View Chart" at bounding box center [214, 302] width 73 height 14
click at [1404, 74] on button "Close" at bounding box center [1399, 72] width 17 height 17
